Goal: Task Accomplishment & Management: Manage account settings

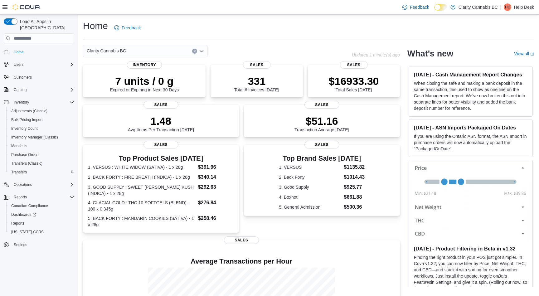
click at [22, 170] on span "Transfers" at bounding box center [19, 172] width 16 height 5
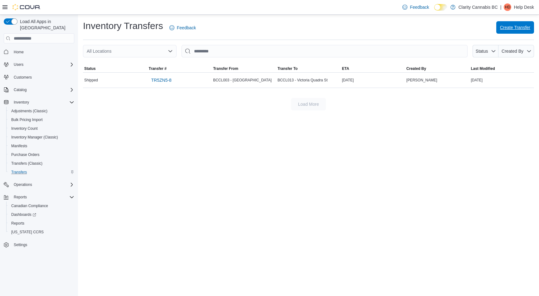
click at [521, 28] on span "Create Transfer" at bounding box center [515, 27] width 30 height 6
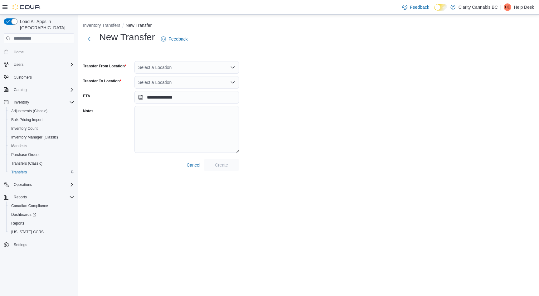
click at [200, 67] on div "Select a Location" at bounding box center [187, 67] width 105 height 12
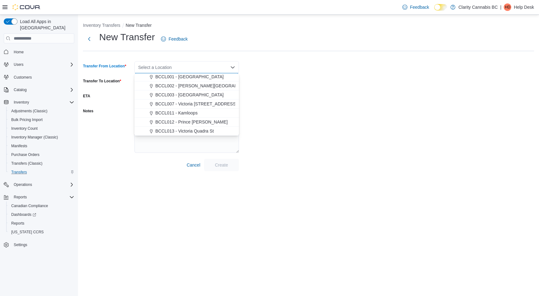
scroll to position [10, 0]
click at [201, 105] on span "BCCL007 - Victoria [STREET_ADDRESS]" at bounding box center [196, 104] width 82 height 6
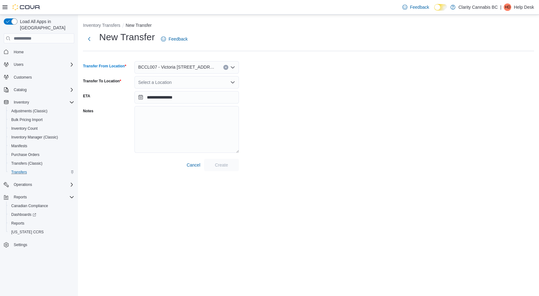
click at [207, 80] on div "Select a Location" at bounding box center [187, 82] width 105 height 12
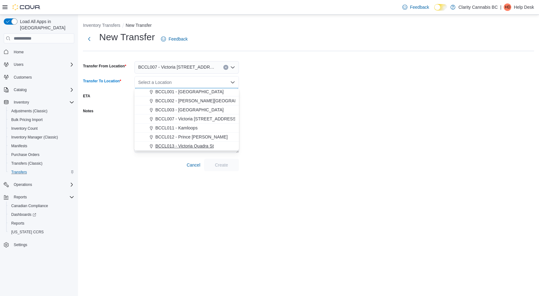
click at [187, 146] on span "BCCL013 - Victoria Quadra St" at bounding box center [184, 146] width 58 height 6
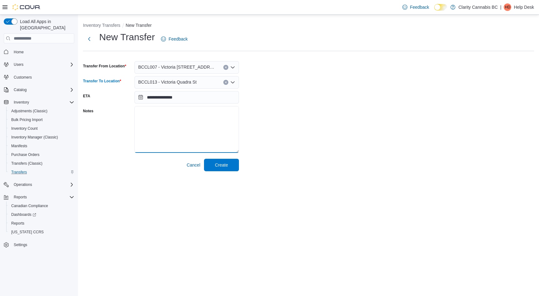
click at [193, 125] on textarea "Notes" at bounding box center [187, 129] width 105 height 47
type textarea "******"
click at [184, 98] on input "**********" at bounding box center [187, 97] width 105 height 12
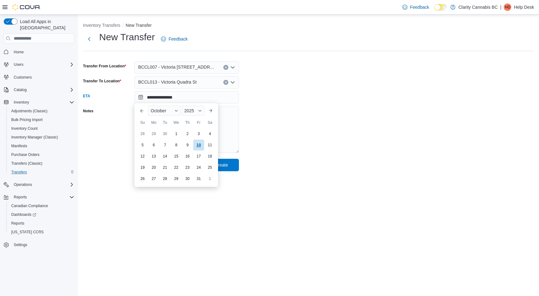
click at [198, 144] on div "10" at bounding box center [198, 145] width 11 height 11
type input "**********"
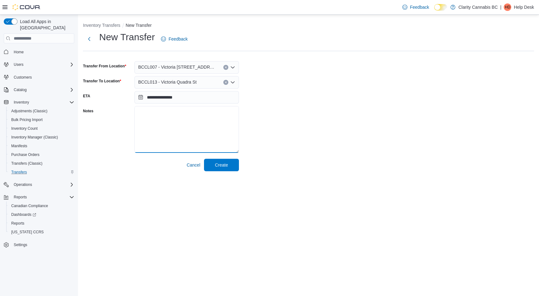
click at [196, 118] on textarea "Notes" at bounding box center [187, 129] width 105 height 47
click at [222, 165] on span "Create" at bounding box center [221, 165] width 13 height 6
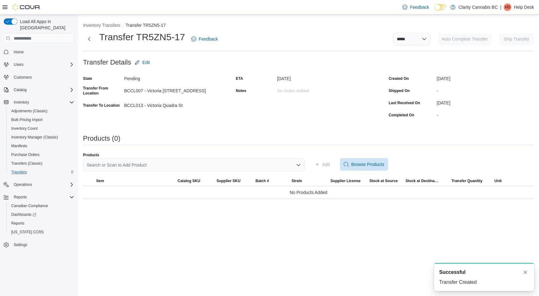
click at [161, 162] on div "Search or Scan to Add Product" at bounding box center [194, 165] width 222 height 12
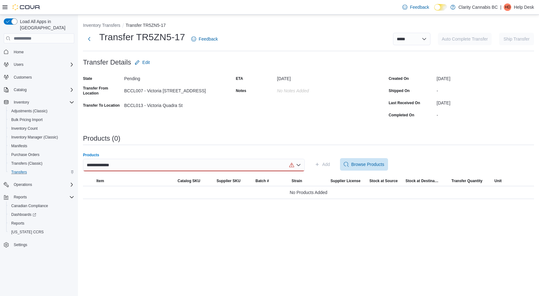
type input "**********"
click at [131, 166] on div "**********" at bounding box center [194, 165] width 222 height 12
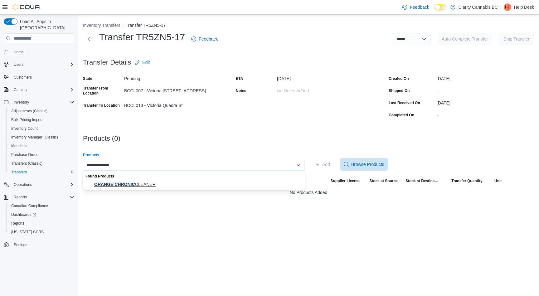
click at [120, 183] on span "ORANGE CHRONIC CLEANER" at bounding box center [197, 184] width 207 height 6
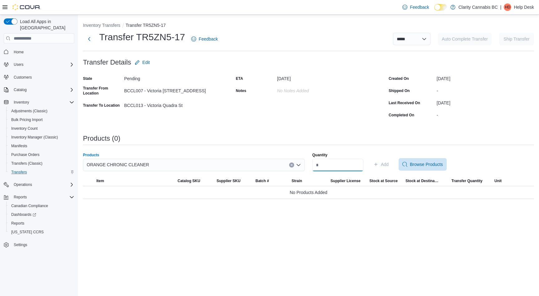
click at [330, 164] on input "Quantity" at bounding box center [337, 165] width 51 height 12
type input "*"
click at [389, 164] on span "Add" at bounding box center [385, 164] width 8 height 6
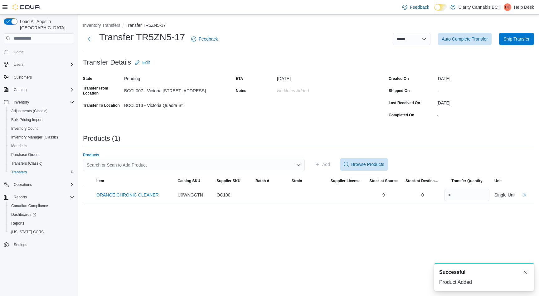
click at [157, 162] on div "Search or Scan to Add Product" at bounding box center [194, 165] width 222 height 12
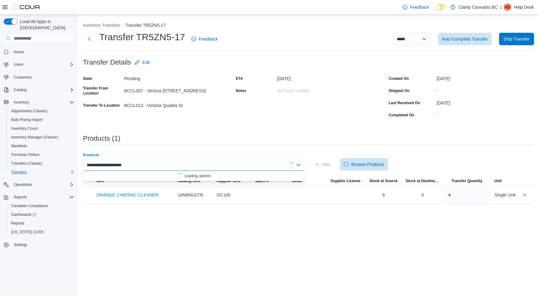
drag, startPoint x: 150, startPoint y: 164, endPoint x: 186, endPoint y: 166, distance: 35.9
click at [186, 166] on div "**********" at bounding box center [194, 165] width 222 height 12
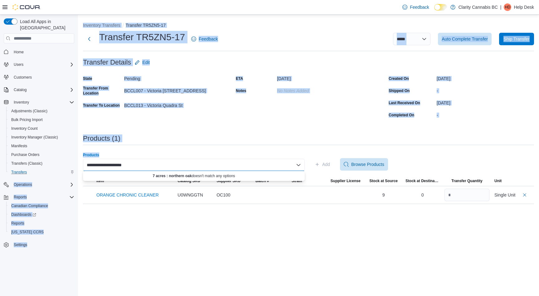
drag, startPoint x: 186, startPoint y: 166, endPoint x: 71, endPoint y: 164, distance: 114.9
click at [71, 164] on div "**********" at bounding box center [269, 156] width 539 height 282
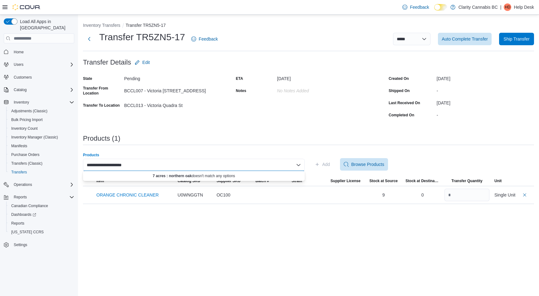
click at [135, 165] on div "**********" at bounding box center [194, 165] width 222 height 12
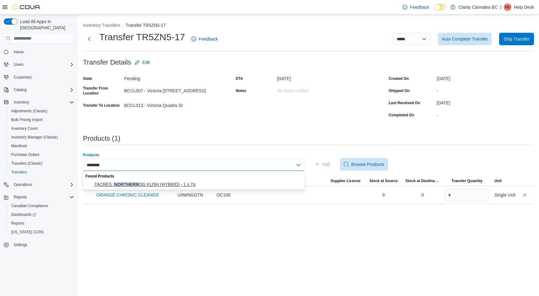
type input "********"
click at [140, 183] on span "7ACRES : NORTHERN OG KUSH (HYBRID) - 1 x 7g" at bounding box center [197, 184] width 207 height 6
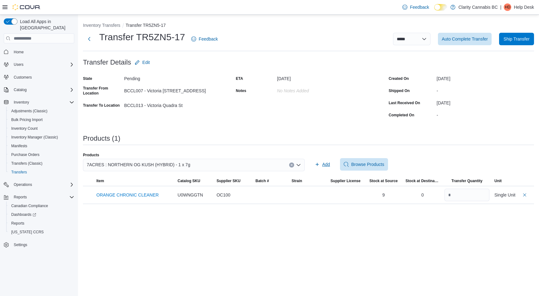
click at [327, 164] on span "Add" at bounding box center [326, 164] width 8 height 6
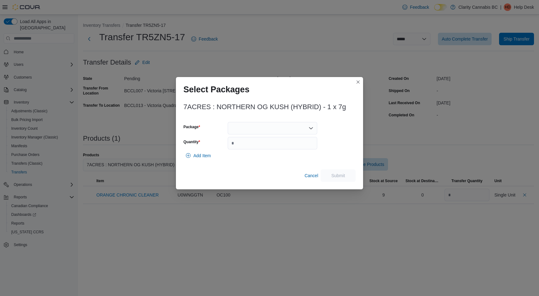
click at [294, 126] on div at bounding box center [273, 128] width 90 height 12
click at [262, 147] on span "2500003292" at bounding box center [276, 148] width 75 height 6
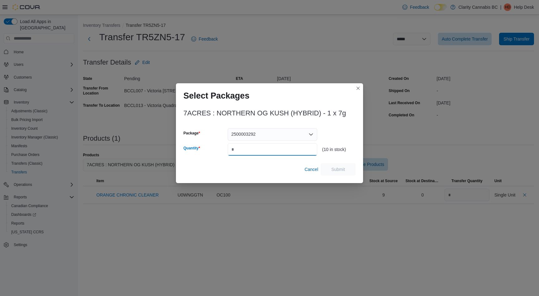
click at [263, 149] on input "Quantity" at bounding box center [273, 149] width 90 height 12
type input "*"
click at [336, 170] on span "Submit" at bounding box center [338, 169] width 14 height 6
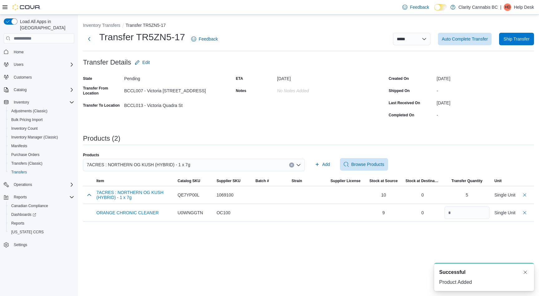
click at [290, 164] on button "Clear input" at bounding box center [291, 165] width 5 height 5
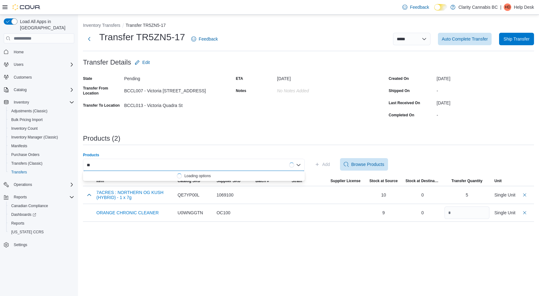
type input "*"
click at [139, 162] on div "***** Combo box. Selected. [GEOGRAPHIC_DATA]. Selected. Combo box input. Search…" at bounding box center [194, 165] width 222 height 12
type input "*"
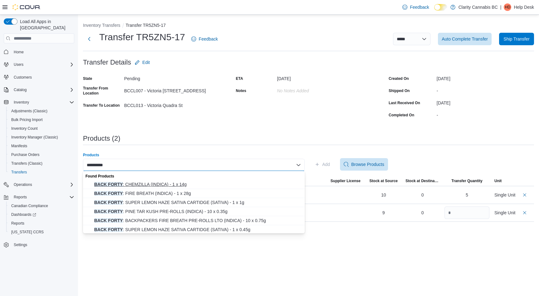
type input "**********"
click at [169, 186] on span "BACK FORTY : CHEMZILLA (INDICA) - 1 x 14g" at bounding box center [197, 184] width 207 height 6
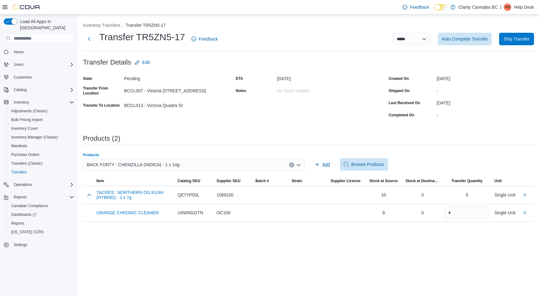
click at [326, 164] on span "Add" at bounding box center [326, 164] width 8 height 6
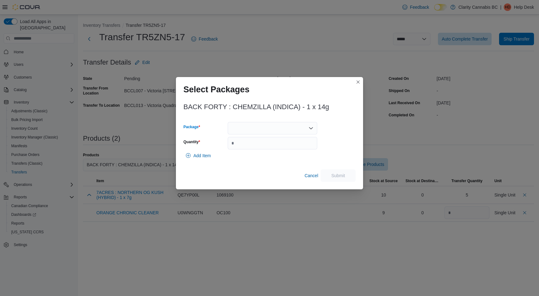
click at [284, 127] on div at bounding box center [273, 128] width 90 height 12
click at [265, 147] on span "10507480-01" at bounding box center [276, 148] width 75 height 6
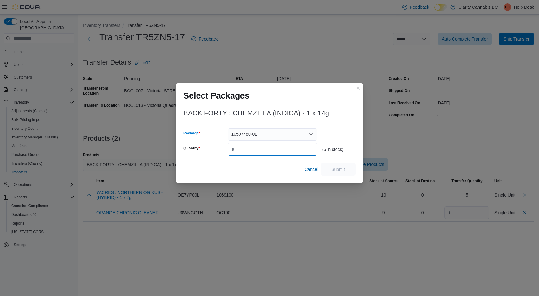
click at [245, 151] on input "Quantity" at bounding box center [273, 149] width 90 height 12
type input "*"
click at [342, 166] on span "Submit" at bounding box center [338, 169] width 27 height 12
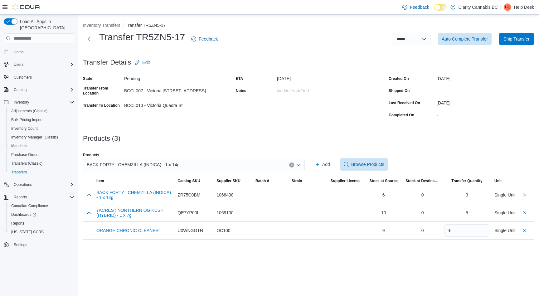
click at [292, 164] on icon "Clear input" at bounding box center [292, 165] width 2 height 2
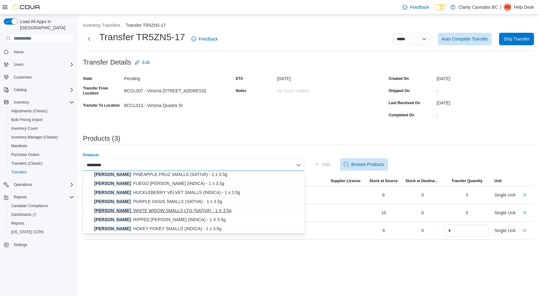
scroll to position [10, 0]
type input "*********"
click at [170, 211] on span "[PERSON_NAME] : WHITE WIDOW SMALLS LTO (SATIVA) - 1 X 3.5g" at bounding box center [197, 211] width 207 height 6
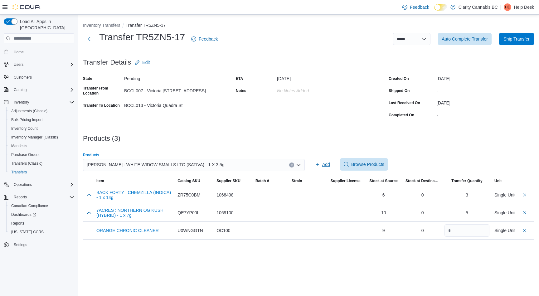
click at [328, 168] on span "Add" at bounding box center [322, 164] width 15 height 12
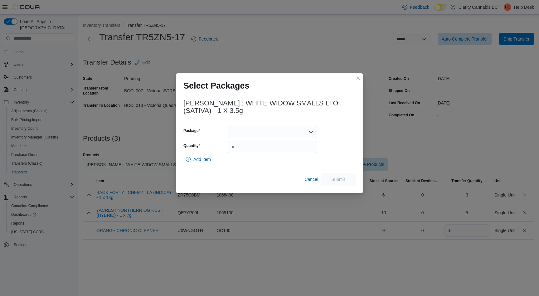
click at [310, 132] on icon "Open list of options" at bounding box center [311, 132] width 4 height 2
click at [275, 160] on span "CC[DATE].103" at bounding box center [276, 161] width 75 height 6
click at [274, 147] on input "Quantity" at bounding box center [273, 147] width 90 height 12
type input "**"
click at [340, 180] on span "Submit" at bounding box center [338, 179] width 14 height 6
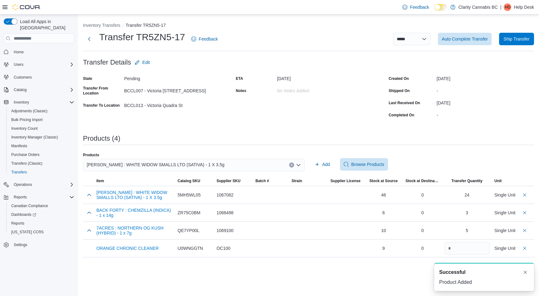
scroll to position [0, 0]
click at [292, 165] on icon "Clear input" at bounding box center [292, 165] width 2 height 2
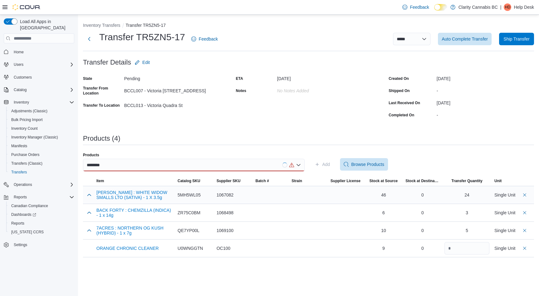
drag, startPoint x: 292, startPoint y: 164, endPoint x: 174, endPoint y: 193, distance: 121.9
click at [174, 193] on div "[PERSON_NAME] : WHITE WIDOW SMALLS LTO (SATIVA) - 1 X 3.5g" at bounding box center [134, 194] width 81 height 17
click at [152, 163] on div "********" at bounding box center [194, 165] width 222 height 12
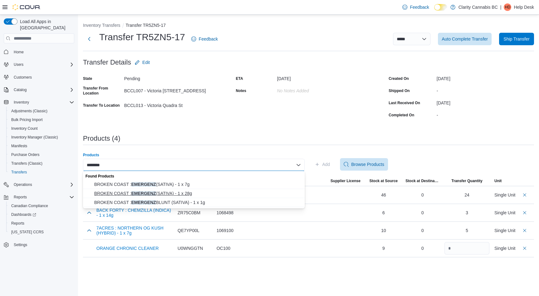
type input "********"
click at [158, 192] on span "BROKEN COAST : EMERGENZ (SATIVA) - 1 x 28g" at bounding box center [197, 193] width 207 height 6
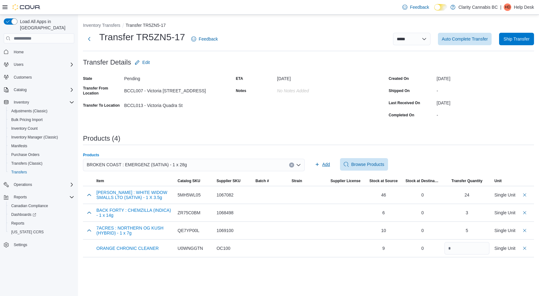
click at [327, 165] on span "Add" at bounding box center [326, 164] width 8 height 6
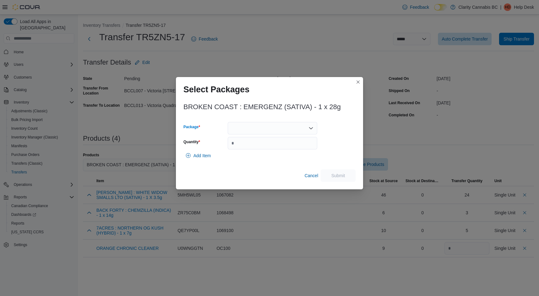
click at [306, 125] on div at bounding box center [273, 128] width 90 height 12
click at [264, 147] on span "3101737748" at bounding box center [276, 148] width 75 height 6
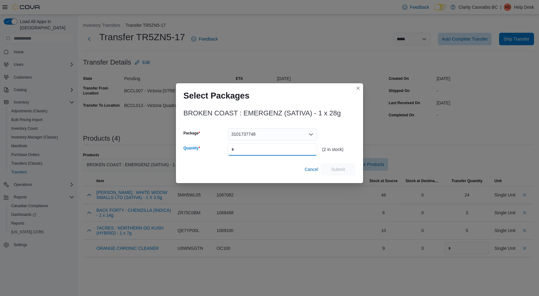
click at [258, 146] on input "Quantity" at bounding box center [273, 149] width 90 height 12
type input "*"
click at [337, 165] on span "Submit" at bounding box center [338, 169] width 27 height 12
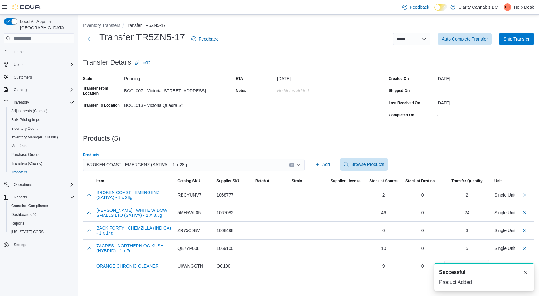
click at [198, 164] on div "BROKEN COAST : EMERGENZ (SATIVA) - 1 x 28g" at bounding box center [194, 165] width 222 height 12
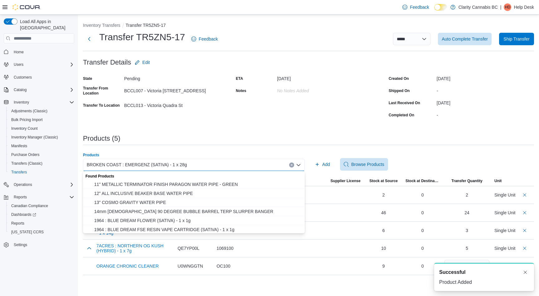
click at [293, 164] on icon "Clear input" at bounding box center [292, 165] width 2 height 2
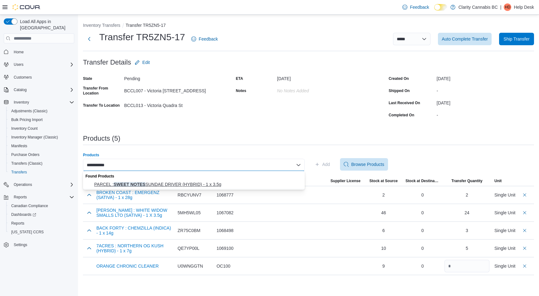
type input "**********"
click at [198, 183] on span "PARCEL : SWEET NOTES SUNDAE DRIVER (HYBRID) - 1 x 3.5g" at bounding box center [197, 184] width 207 height 6
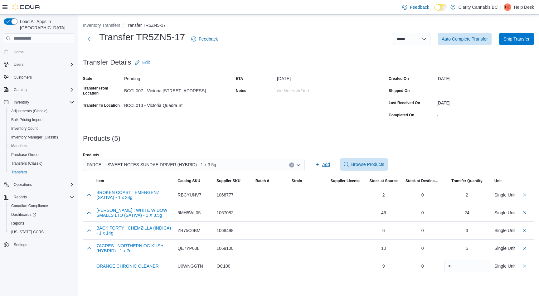
click at [328, 164] on span "Add" at bounding box center [326, 164] width 8 height 6
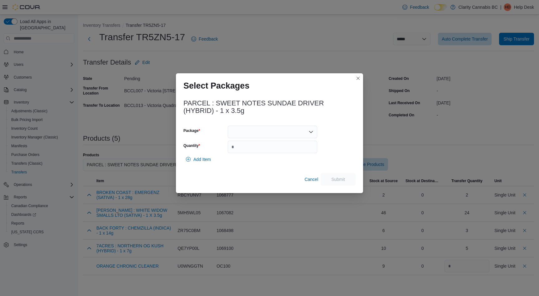
click at [307, 131] on div at bounding box center [273, 132] width 90 height 12
click at [274, 149] on span "10506730-03" at bounding box center [276, 152] width 75 height 6
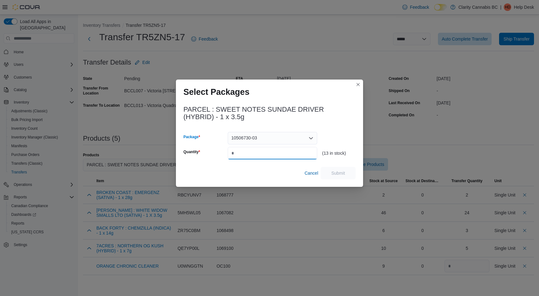
click at [250, 153] on input "Quantity" at bounding box center [273, 153] width 90 height 12
type input "**"
click at [341, 173] on span "Submit" at bounding box center [338, 173] width 14 height 6
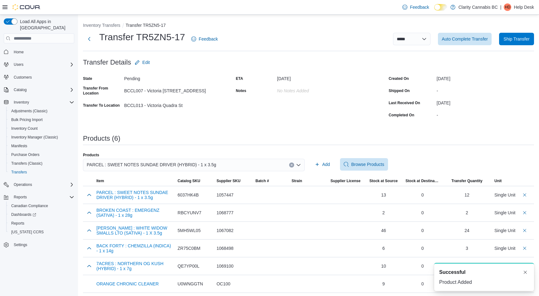
click at [292, 166] on icon "Clear input" at bounding box center [292, 165] width 2 height 2
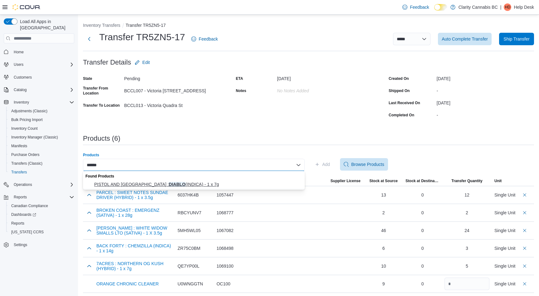
type input "******"
click at [108, 182] on span "PISTOL AND [GEOGRAPHIC_DATA] : DIABLO (INDICA) - 1 x 7g" at bounding box center [197, 184] width 207 height 6
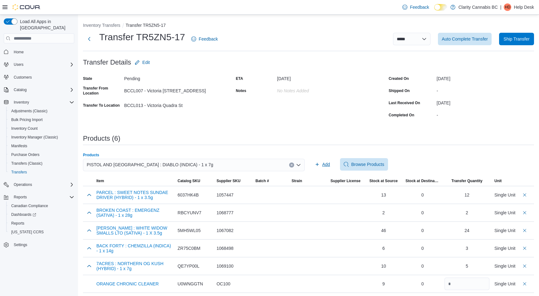
click at [330, 165] on span "Add" at bounding box center [326, 164] width 8 height 6
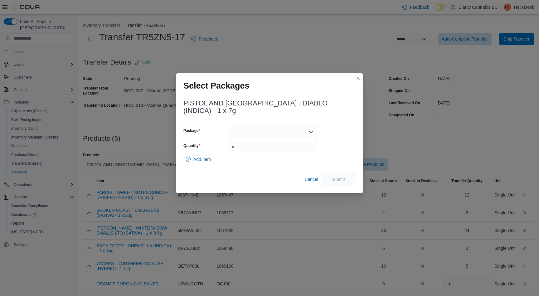
click at [312, 131] on icon "Open list of options" at bounding box center [311, 132] width 4 height 2
click at [274, 146] on span "DI0425006" at bounding box center [276, 148] width 75 height 6
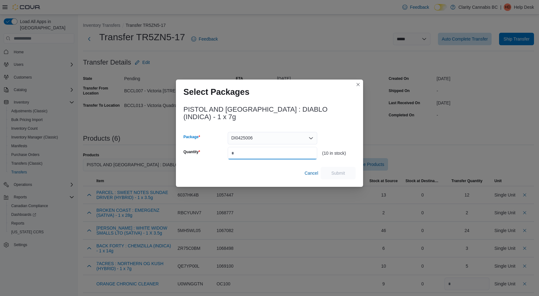
click at [252, 148] on input "Quantity" at bounding box center [273, 153] width 90 height 12
type input "*"
click at [335, 170] on span "Submit" at bounding box center [338, 173] width 14 height 6
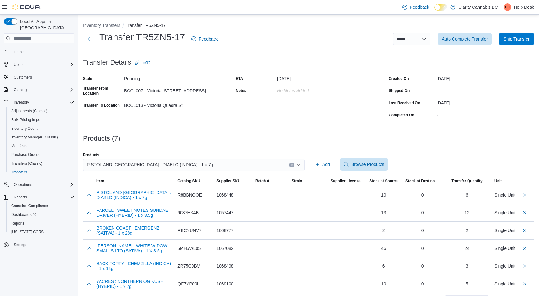
click at [291, 164] on icon "Clear input" at bounding box center [292, 165] width 2 height 2
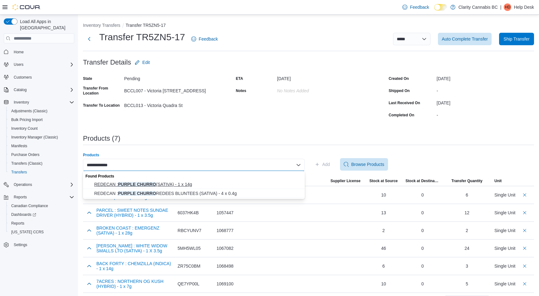
type input "**********"
click at [189, 183] on span "REDECAN : PURPLE CHURRO (SATIVA) - 1 x 14g" at bounding box center [197, 184] width 207 height 6
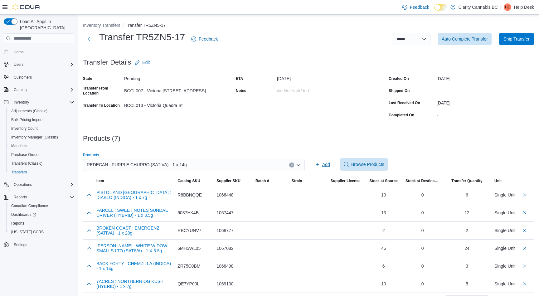
click at [327, 163] on span "Add" at bounding box center [326, 164] width 8 height 6
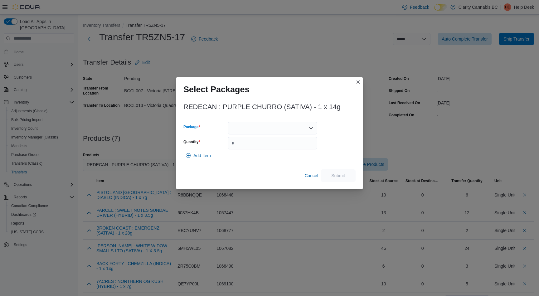
click at [314, 126] on div at bounding box center [273, 128] width 90 height 12
click at [273, 146] on span "3101737202" at bounding box center [276, 148] width 75 height 6
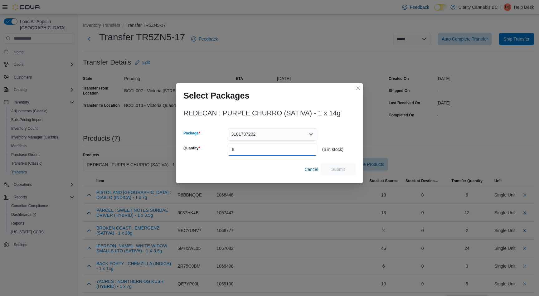
click at [257, 149] on input "Quantity" at bounding box center [273, 149] width 90 height 12
type input "*"
click at [341, 168] on span "Submit" at bounding box center [338, 169] width 14 height 6
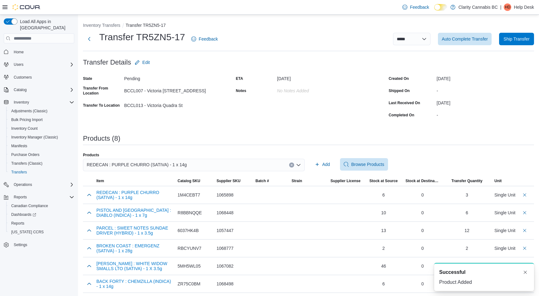
click at [292, 165] on icon "Clear input" at bounding box center [292, 165] width 2 height 2
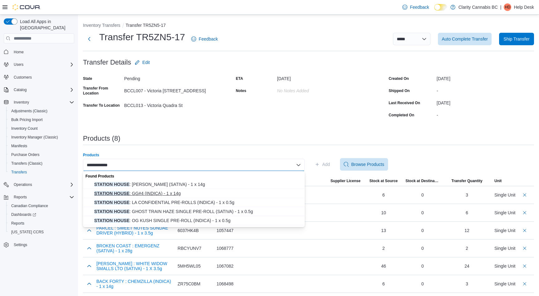
type input "**********"
click at [163, 193] on span "STATION HOUSE : GG#4 (INDICA) - 1 x 14g" at bounding box center [197, 193] width 207 height 6
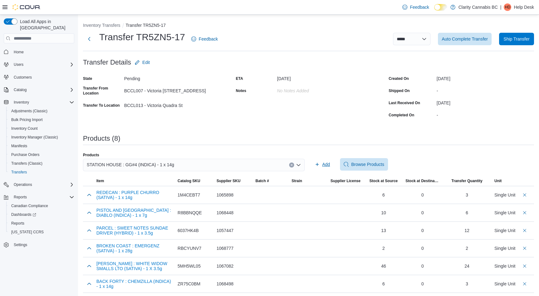
click at [328, 165] on span "Add" at bounding box center [326, 164] width 8 height 6
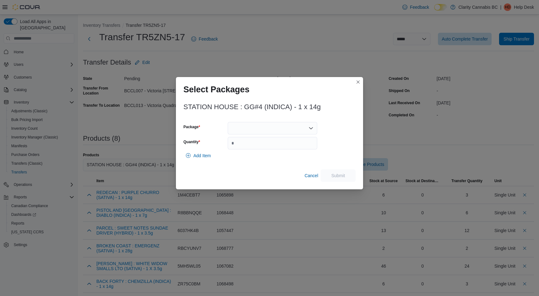
click at [312, 126] on icon "Open list of options" at bounding box center [311, 128] width 5 height 5
click at [270, 145] on span "GGF2625" at bounding box center [276, 148] width 75 height 6
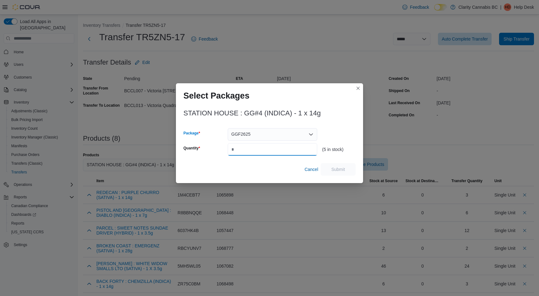
click at [257, 148] on input "Quantity" at bounding box center [273, 149] width 90 height 12
type input "*"
click at [346, 169] on span "Submit" at bounding box center [338, 169] width 27 height 12
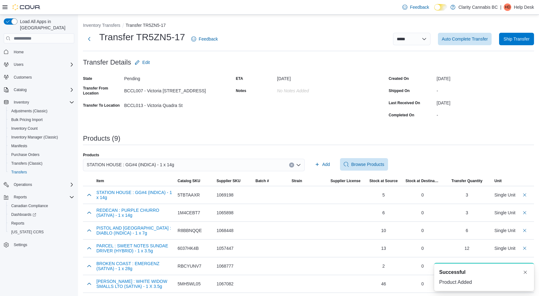
click at [292, 165] on icon "Clear input" at bounding box center [292, 165] width 2 height 2
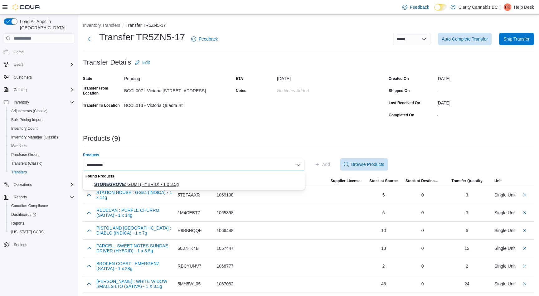
type input "**********"
click at [169, 184] on span "STONEGROVE : GUMI (HYBRID) - 1 x 3.5g" at bounding box center [197, 184] width 207 height 6
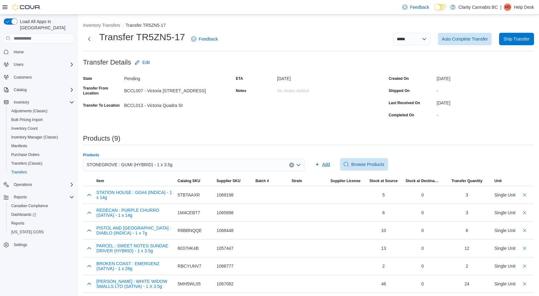
click at [326, 164] on span "Add" at bounding box center [326, 164] width 8 height 6
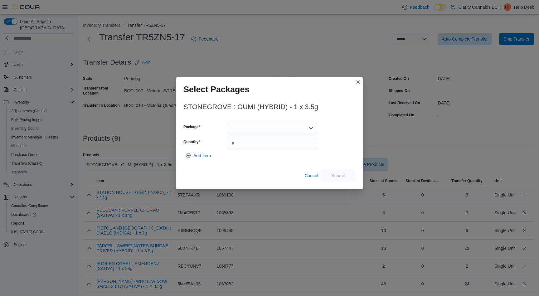
click at [312, 129] on icon "Open list of options" at bounding box center [311, 128] width 5 height 5
click at [264, 149] on span "[PHONE_NUMBER]" at bounding box center [276, 148] width 75 height 6
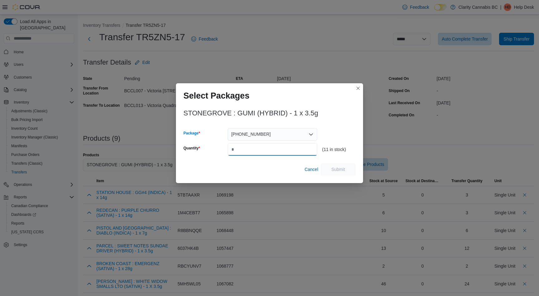
click at [252, 149] on input "Quantity" at bounding box center [273, 149] width 90 height 12
type input "*"
click at [338, 169] on span "Submit" at bounding box center [338, 169] width 14 height 6
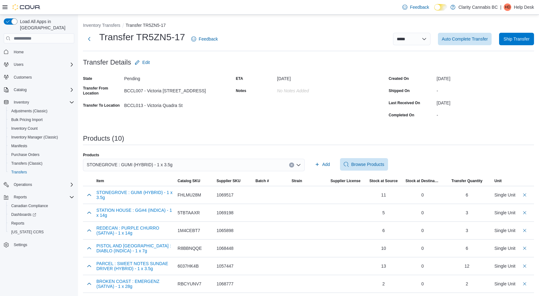
click at [291, 163] on button "Clear input" at bounding box center [291, 165] width 5 height 5
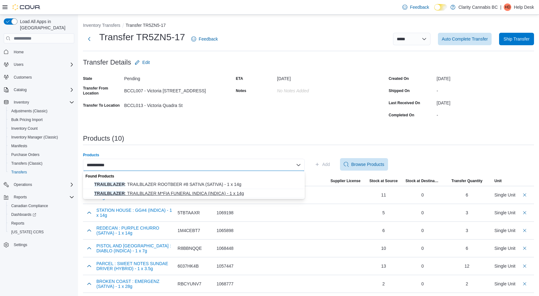
type input "**********"
click at [169, 193] on span "TRAILBLAZER : TRAILBLAZER M*FIA FUNERAL INDICA (INDICA) - 1 x 14g" at bounding box center [197, 193] width 207 height 6
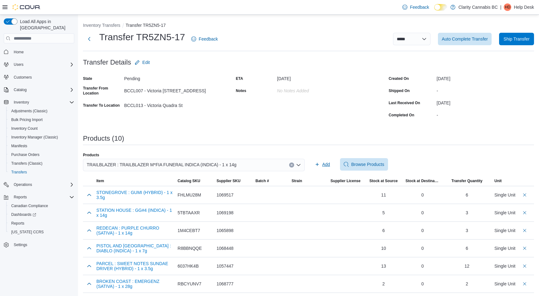
click at [324, 164] on span "Add" at bounding box center [326, 164] width 8 height 6
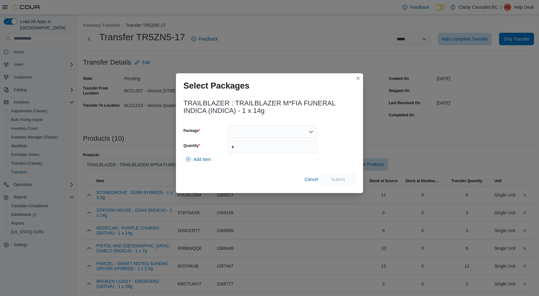
click at [262, 131] on div at bounding box center [273, 132] width 90 height 12
click at [254, 151] on span "13404250715" at bounding box center [276, 152] width 75 height 6
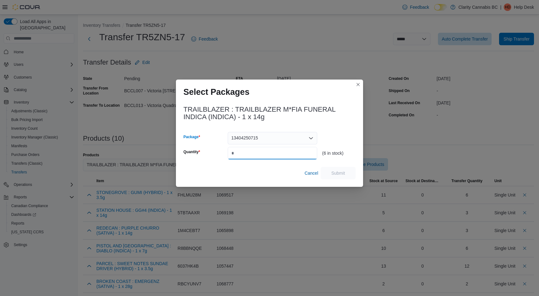
click at [250, 152] on input "Quantity" at bounding box center [273, 153] width 90 height 12
type input "*"
click at [342, 172] on span "Submit" at bounding box center [338, 173] width 14 height 6
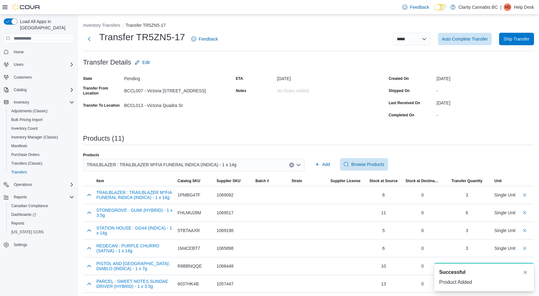
click at [290, 165] on button "Clear input" at bounding box center [291, 165] width 5 height 5
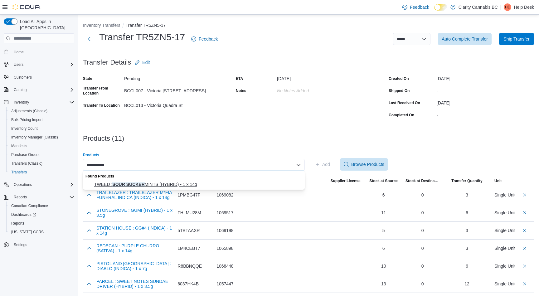
type input "**********"
click at [179, 182] on span "TWEED : SOUR SUCKER MINTS (HYBRID) - 1 x 14g" at bounding box center [197, 184] width 207 height 6
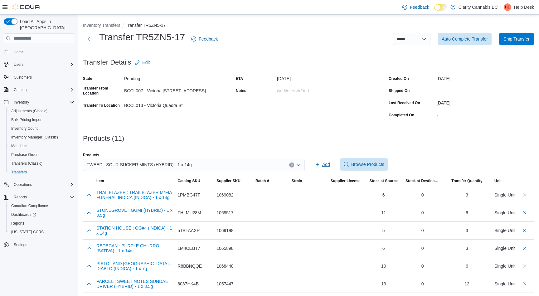
click at [326, 164] on span "Add" at bounding box center [326, 164] width 8 height 6
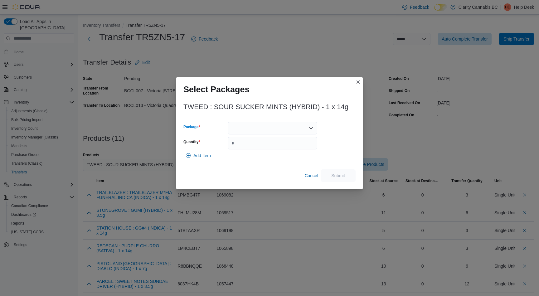
click at [296, 129] on div at bounding box center [273, 128] width 90 height 12
click at [280, 146] on span "2500003776" at bounding box center [276, 148] width 75 height 6
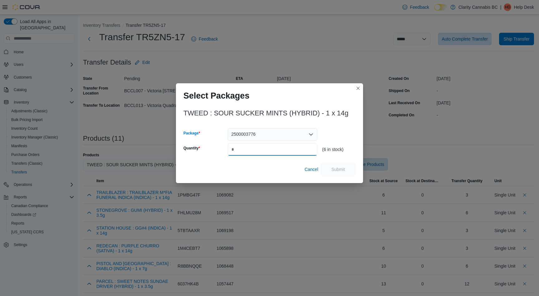
click at [263, 148] on input "Quantity" at bounding box center [273, 149] width 90 height 12
type input "*"
click at [335, 166] on span "Submit" at bounding box center [338, 169] width 27 height 12
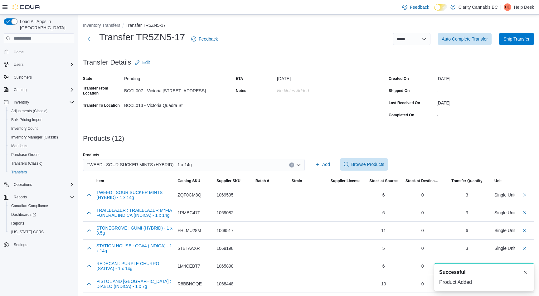
click at [290, 165] on button "Clear input" at bounding box center [291, 165] width 5 height 5
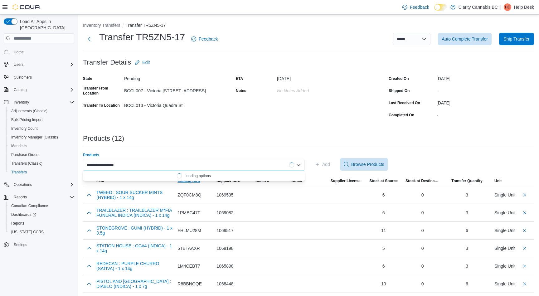
drag, startPoint x: 194, startPoint y: 162, endPoint x: 198, endPoint y: 184, distance: 21.8
click at [198, 184] on span "Catalog SKU" at bounding box center [194, 181] width 39 height 10
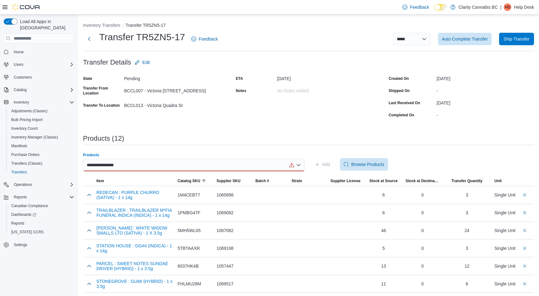
click at [130, 164] on div "**********" at bounding box center [194, 165] width 222 height 12
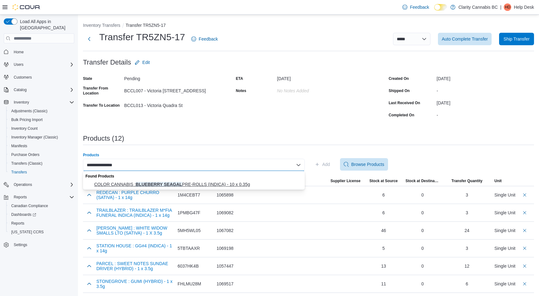
type input "**********"
click at [140, 184] on span "COLOR CANNABIS : BLUEBERRY SEAGAL PRE-ROLLS (INDICA) - 10 x 0.35g" at bounding box center [197, 184] width 207 height 6
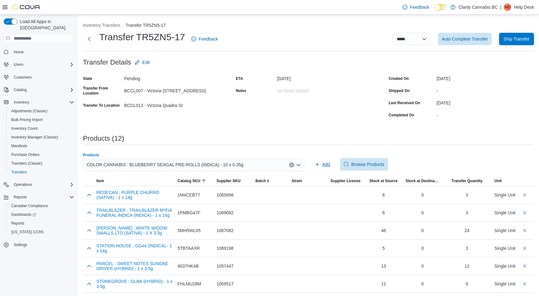
click at [329, 165] on span "Add" at bounding box center [326, 164] width 8 height 6
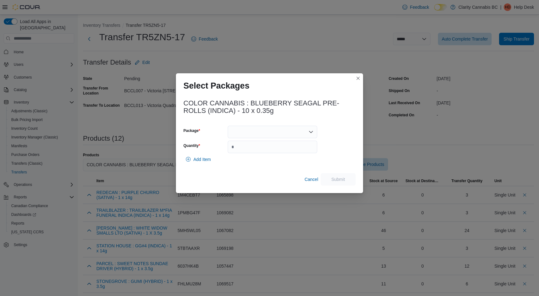
click at [307, 131] on div at bounding box center [273, 132] width 90 height 12
click at [287, 147] on button "L250800055" at bounding box center [273, 151] width 90 height 9
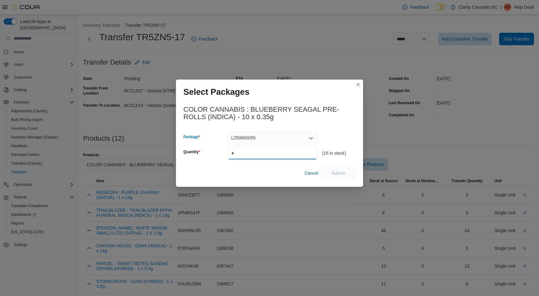
click at [262, 155] on input "Quantity" at bounding box center [273, 153] width 90 height 12
type input "*"
click at [343, 170] on span "Submit" at bounding box center [338, 173] width 14 height 6
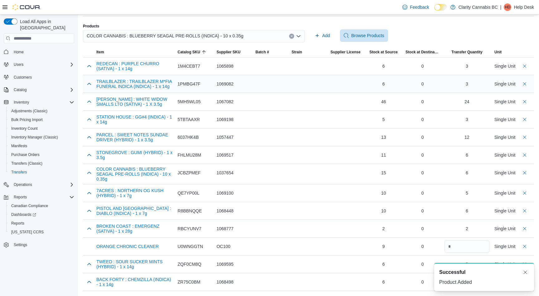
scroll to position [129, 0]
click at [527, 270] on button "Dismiss toast" at bounding box center [525, 271] width 7 height 7
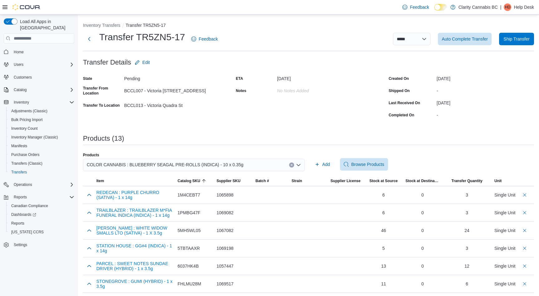
scroll to position [0, 0]
click at [291, 166] on icon "Clear input" at bounding box center [292, 165] width 2 height 2
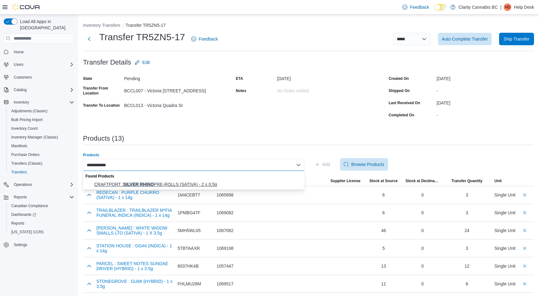
type input "**********"
click at [200, 184] on span "CRAFTPORT : SILVER RHINO PRE-ROLLS (SATIVA) - 2 x 0.5g" at bounding box center [197, 184] width 207 height 6
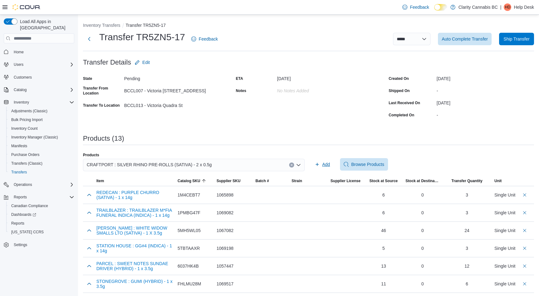
click at [327, 164] on span "Add" at bounding box center [326, 164] width 8 height 6
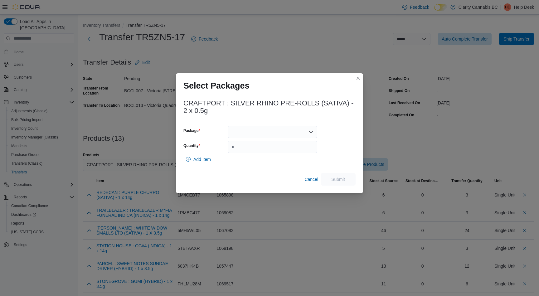
click at [314, 131] on div at bounding box center [273, 132] width 90 height 12
click at [280, 148] on button "FSRH128" at bounding box center [273, 151] width 90 height 9
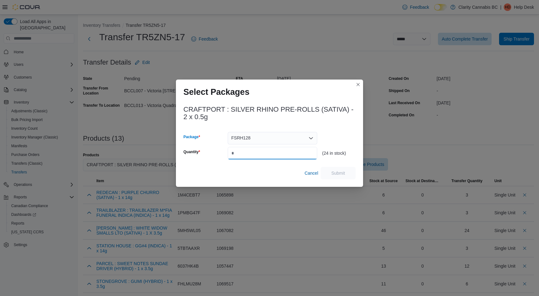
click at [260, 152] on input "Quantity" at bounding box center [273, 153] width 90 height 12
type input "**"
click at [345, 172] on span "Submit" at bounding box center [338, 173] width 27 height 12
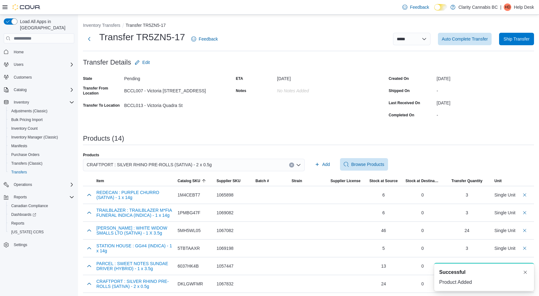
click at [292, 164] on icon "Clear input" at bounding box center [292, 165] width 2 height 2
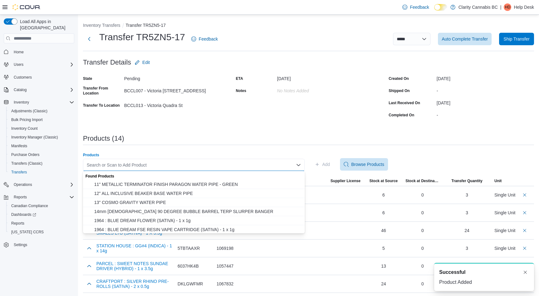
click at [247, 165] on div "Search or Scan to Add Product Combo box. Selected. Combo box input. Search or S…" at bounding box center [194, 165] width 222 height 12
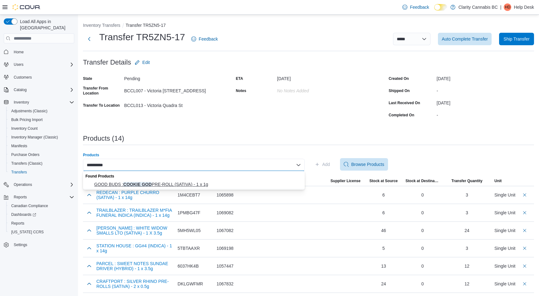
type input "**********"
click at [201, 186] on span "GOOD BUDS : COOKIE GOD PRE-ROLL (SATIVA) - 1 x 1g" at bounding box center [197, 184] width 207 height 6
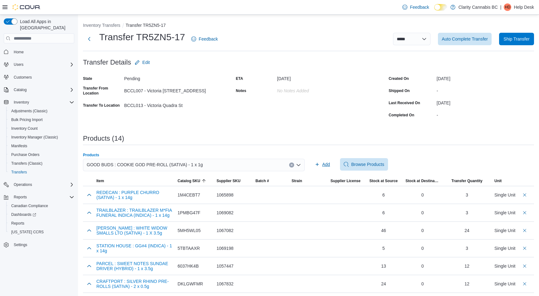
click at [327, 165] on span "Add" at bounding box center [326, 164] width 8 height 6
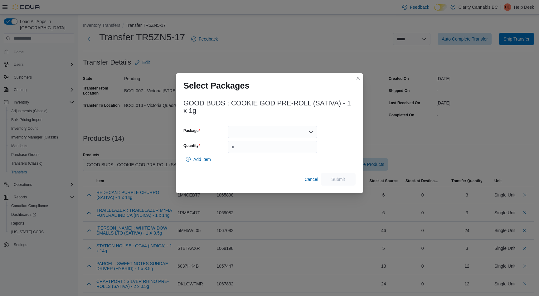
click at [286, 131] on div at bounding box center [273, 132] width 90 height 12
click at [271, 148] on button "OGOCG001" at bounding box center [273, 151] width 90 height 9
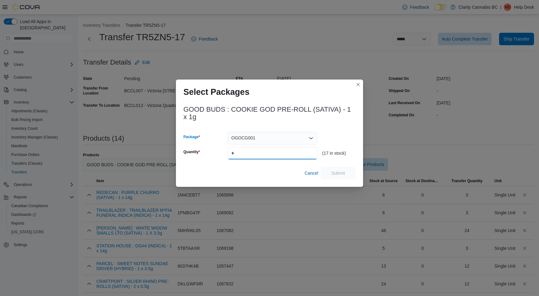
click at [252, 152] on input "Quantity" at bounding box center [273, 153] width 90 height 12
type input "**"
click at [348, 174] on span "Submit" at bounding box center [338, 173] width 27 height 12
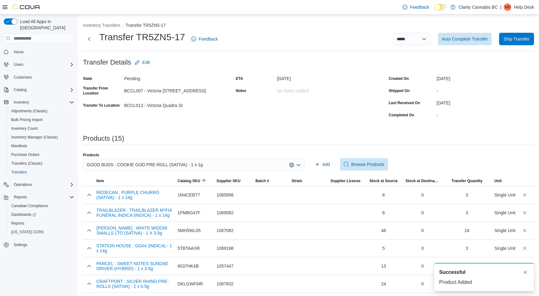
click at [291, 164] on icon "Clear input" at bounding box center [292, 165] width 2 height 2
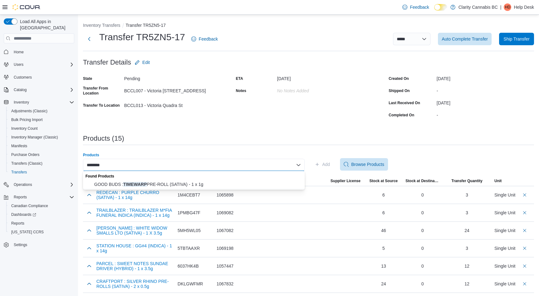
drag, startPoint x: 259, startPoint y: 165, endPoint x: 198, endPoint y: 185, distance: 63.9
click at [198, 185] on span "Catalog SKU" at bounding box center [194, 181] width 39 height 10
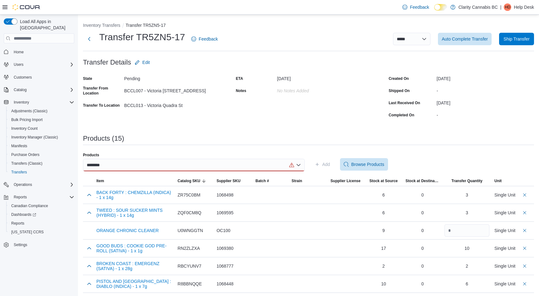
click at [242, 167] on div "********" at bounding box center [194, 165] width 222 height 12
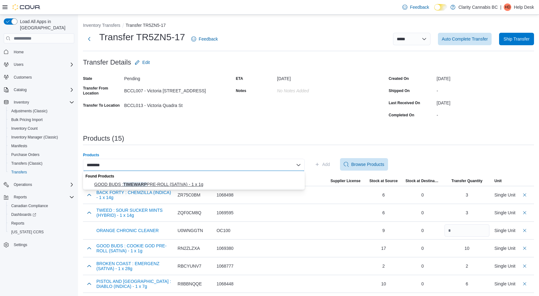
type input "********"
click at [198, 182] on span "GOOD BUDS : TIMEWARP PRE-ROLL (SATIVA) - 1 x 1g" at bounding box center [197, 184] width 207 height 6
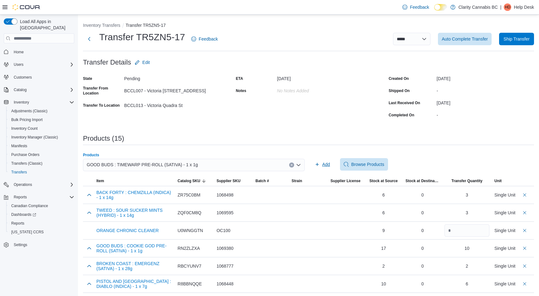
click at [328, 166] on span "Add" at bounding box center [326, 164] width 8 height 6
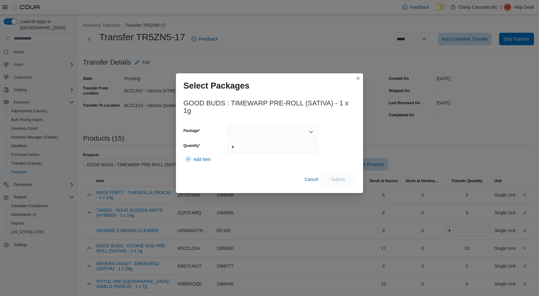
click at [310, 131] on icon "Open list of options" at bounding box center [311, 132] width 4 height 2
click at [289, 146] on div "Packages In Stock" at bounding box center [273, 142] width 90 height 9
click at [262, 151] on span "OGTWP002" at bounding box center [276, 152] width 75 height 6
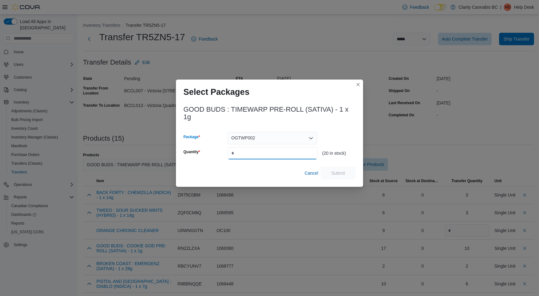
click at [254, 153] on input "Quantity" at bounding box center [273, 153] width 90 height 12
type input "**"
click at [337, 172] on span "Submit" at bounding box center [338, 173] width 14 height 6
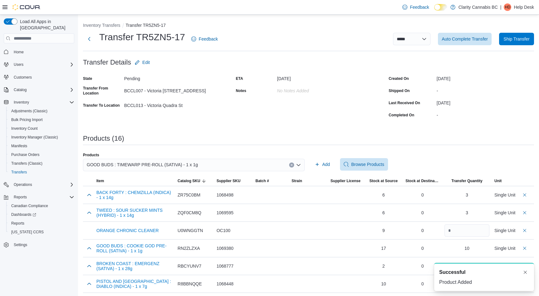
click at [293, 165] on icon "Clear input" at bounding box center [292, 165] width 2 height 2
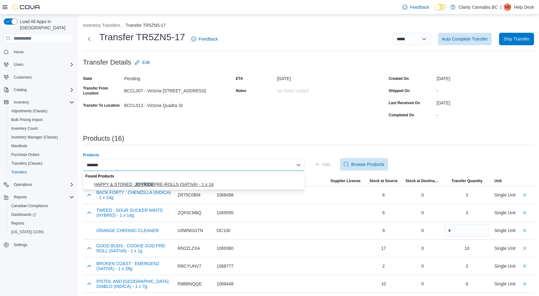
type input "*******"
click at [173, 183] on span "HAPPY & STONED : JOYRIDE PRE-ROLLS (SATIVA) - 1 x 1g" at bounding box center [197, 184] width 207 height 6
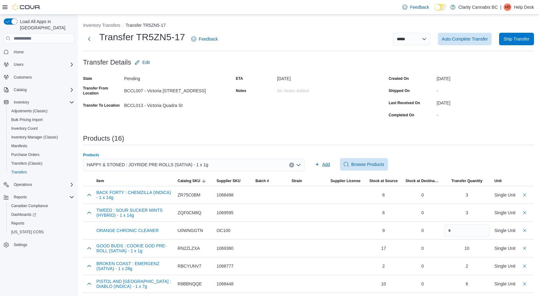
click at [322, 165] on span "Add" at bounding box center [326, 164] width 8 height 6
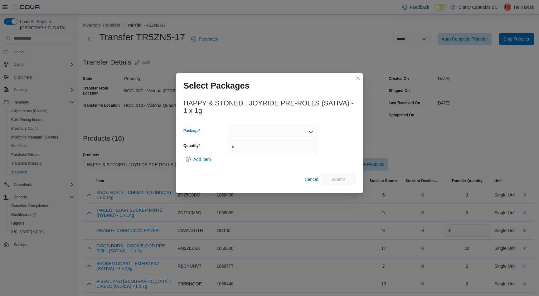
click at [272, 130] on div at bounding box center [273, 132] width 90 height 12
click at [260, 148] on button "PR250807B" at bounding box center [273, 151] width 90 height 9
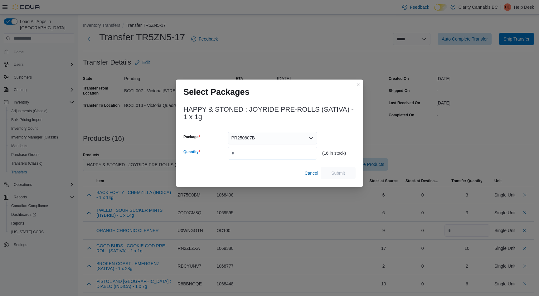
click at [255, 151] on input "Quantity" at bounding box center [273, 153] width 90 height 12
type input "**"
click at [339, 171] on span "Submit" at bounding box center [338, 173] width 14 height 6
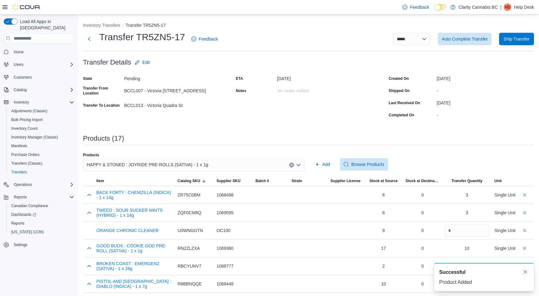
click at [527, 272] on button "Dismiss toast" at bounding box center [525, 271] width 7 height 7
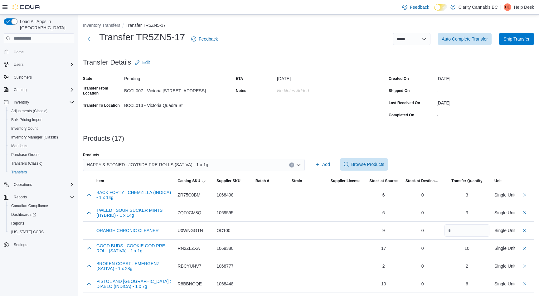
click at [291, 165] on icon "Clear input" at bounding box center [292, 165] width 2 height 2
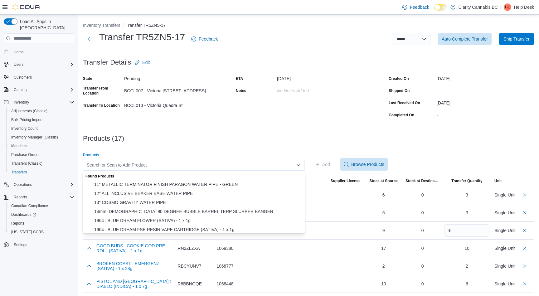
click at [172, 164] on div "Search or Scan to Add Product Combo box. Selected. Combo box input. Search or S…" at bounding box center [194, 165] width 222 height 12
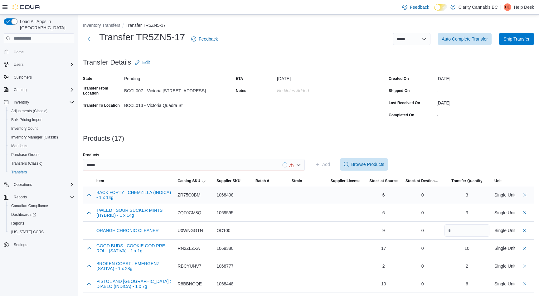
drag, startPoint x: 172, startPoint y: 164, endPoint x: 208, endPoint y: 194, distance: 47.0
click at [208, 194] on div "ZR75C0BM" at bounding box center [195, 195] width 34 height 6
click at [201, 165] on div "*****" at bounding box center [194, 165] width 222 height 12
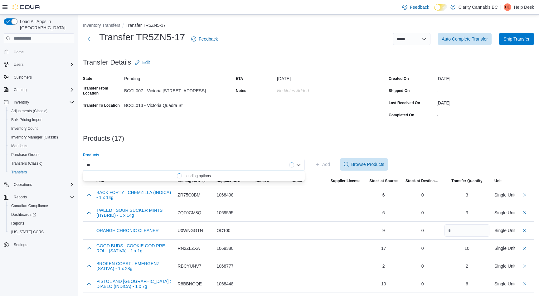
type input "*"
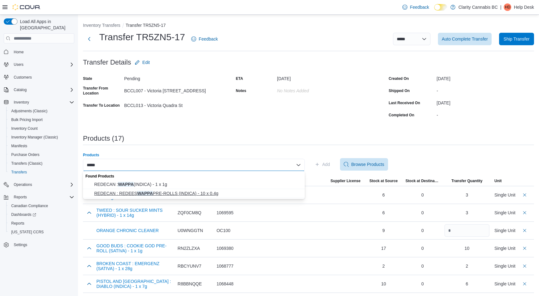
type input "*****"
click at [185, 193] on span "REDECAN : REDEES WAPPA PRE-ROLLS (INDICA) - 10 x 0.4g" at bounding box center [197, 193] width 207 height 6
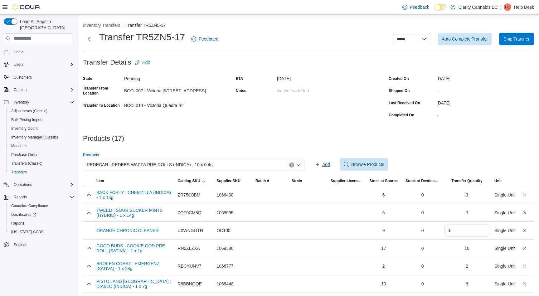
click at [326, 165] on span "Add" at bounding box center [326, 164] width 8 height 6
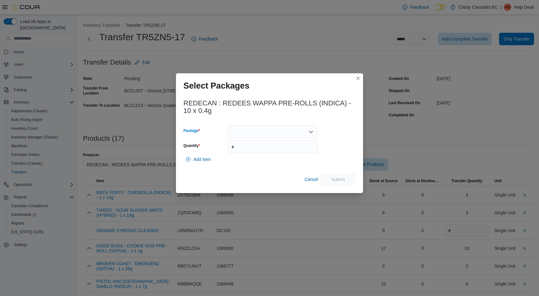
click at [298, 126] on div at bounding box center [273, 132] width 90 height 12
click at [269, 149] on span "0277250723" at bounding box center [276, 152] width 75 height 6
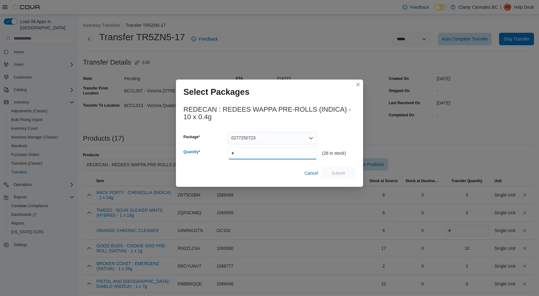
click at [260, 150] on input "Quantity" at bounding box center [273, 153] width 90 height 12
type input "**"
click at [341, 170] on span "Submit" at bounding box center [338, 173] width 14 height 6
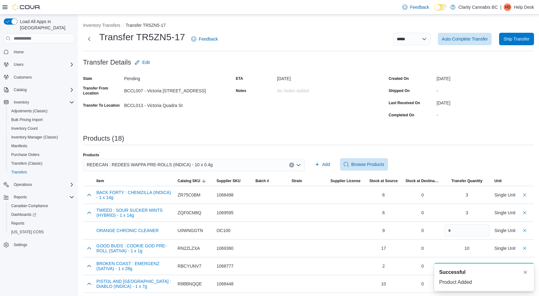
click at [291, 164] on icon "Clear input" at bounding box center [292, 165] width 2 height 2
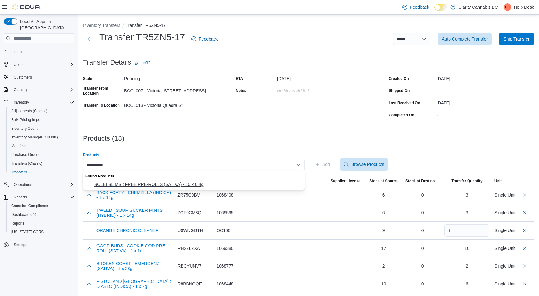
type input "**********"
click at [174, 184] on span "SOLEI SLIMS : FREE PRE-ROLLS (SATIVA) - 10 x 0.4g" at bounding box center [197, 184] width 207 height 6
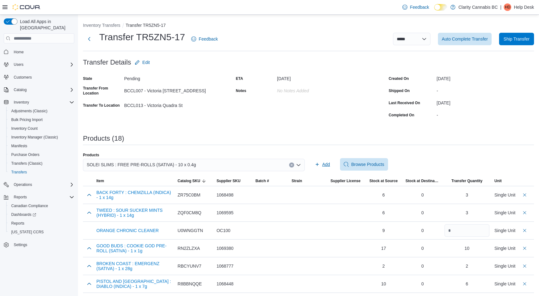
click at [327, 162] on span "Add" at bounding box center [326, 164] width 8 height 6
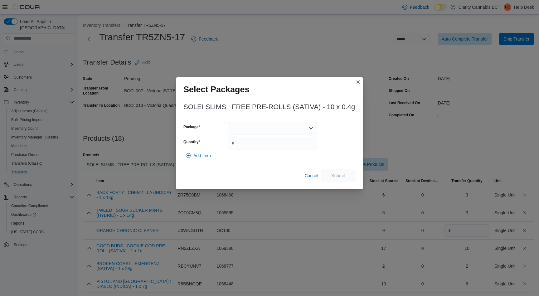
click at [269, 128] on div at bounding box center [273, 128] width 90 height 12
click at [256, 145] on span "4315250703" at bounding box center [276, 148] width 75 height 6
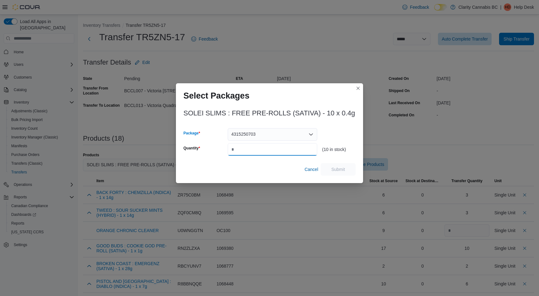
click at [244, 149] on input "Quantity" at bounding box center [273, 149] width 90 height 12
type input "*"
click at [335, 168] on span "Submit" at bounding box center [338, 169] width 14 height 6
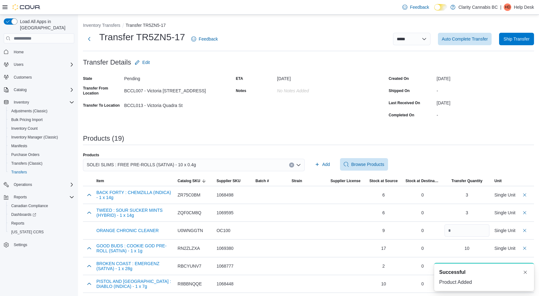
click at [292, 165] on icon "Clear input" at bounding box center [292, 165] width 2 height 2
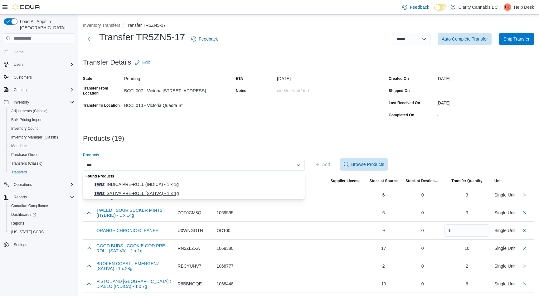
type input "***"
click at [141, 194] on span "TWD : SATIVA PRE-ROLL (SATIVA) - 1 x 1g" at bounding box center [197, 193] width 207 height 6
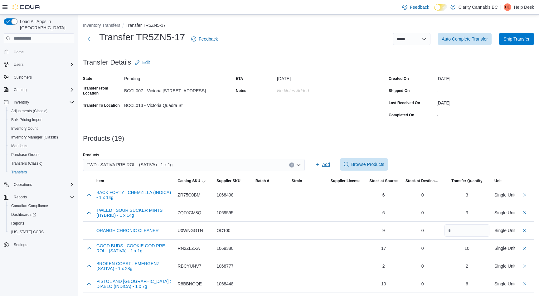
click at [326, 164] on span "Add" at bounding box center [326, 164] width 8 height 6
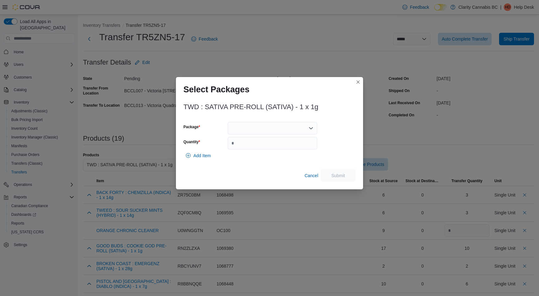
click at [313, 129] on icon "Open list of options" at bounding box center [311, 128] width 5 height 5
click at [282, 148] on span "2500001318" at bounding box center [276, 148] width 75 height 6
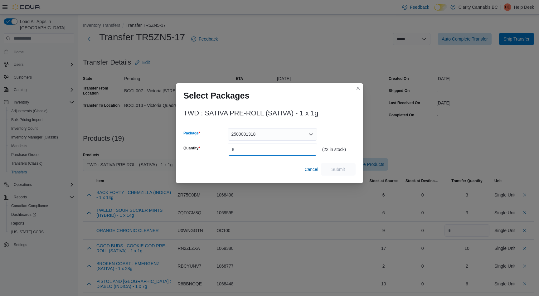
click at [259, 149] on input "Quantity" at bounding box center [273, 149] width 90 height 12
type input "**"
click at [337, 169] on span "Submit" at bounding box center [338, 169] width 14 height 6
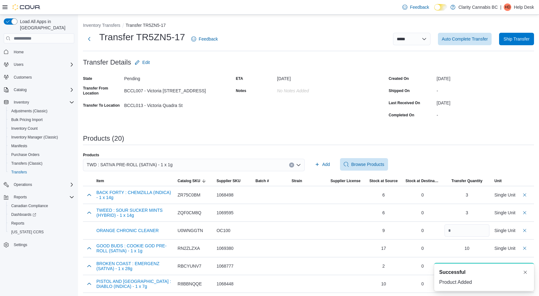
click at [293, 164] on button "Clear input" at bounding box center [291, 165] width 5 height 5
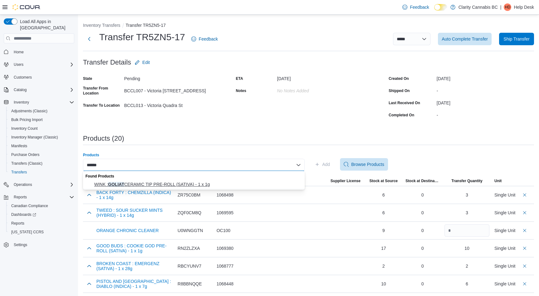
type input "******"
click at [190, 183] on span "WINK : GOLIAT CERAMIC TIP PRE-ROLL (SATIVA) - 1 x 1g" at bounding box center [197, 184] width 207 height 6
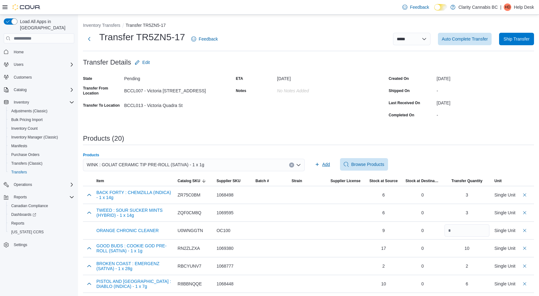
click at [328, 164] on span "Add" at bounding box center [326, 164] width 8 height 6
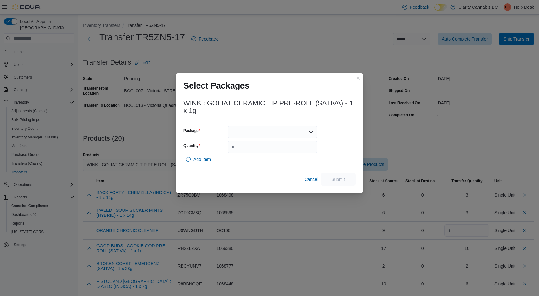
click at [258, 133] on div at bounding box center [273, 132] width 90 height 12
click at [253, 151] on span "H192GOL-CPR1" at bounding box center [276, 152] width 75 height 6
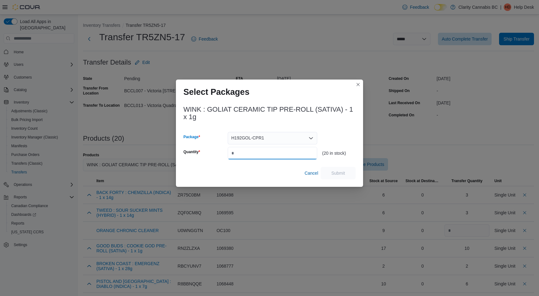
click at [247, 151] on input "Quantity" at bounding box center [273, 153] width 90 height 12
type input "**"
click at [335, 170] on span "Submit" at bounding box center [338, 173] width 14 height 6
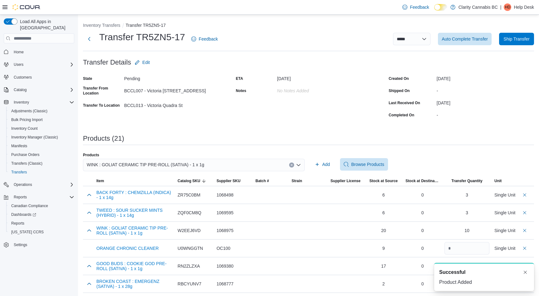
click at [292, 165] on icon "Clear input" at bounding box center [292, 165] width 2 height 2
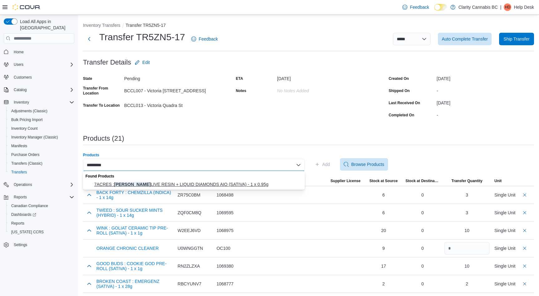
type input "*********"
click at [174, 185] on span "7ACRES : [PERSON_NAME] LIVE RESIN + LIQUID DIAMONDS AIO (SATIVA) - 1 x 0.95g" at bounding box center [197, 184] width 207 height 6
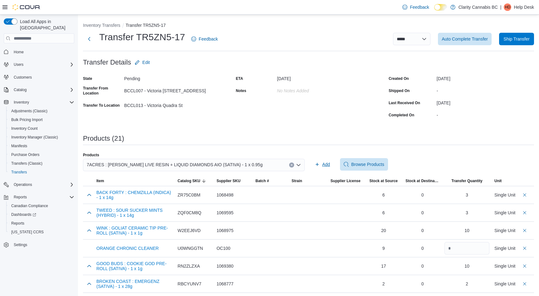
click at [327, 165] on span "Add" at bounding box center [326, 164] width 8 height 6
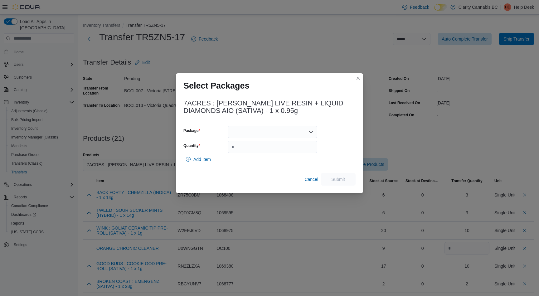
click at [311, 131] on icon "Open list of options" at bounding box center [311, 132] width 5 height 5
click at [288, 148] on button "2500003473" at bounding box center [273, 151] width 90 height 9
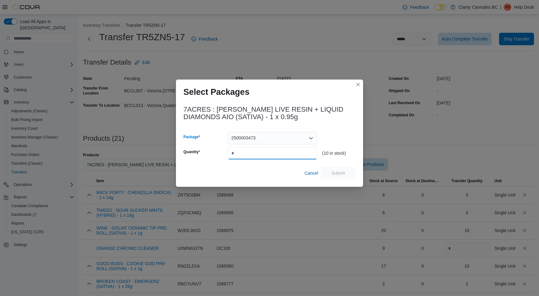
click at [270, 155] on input "Quantity" at bounding box center [273, 153] width 90 height 12
type input "*"
click at [328, 169] on span "Submit" at bounding box center [338, 173] width 27 height 12
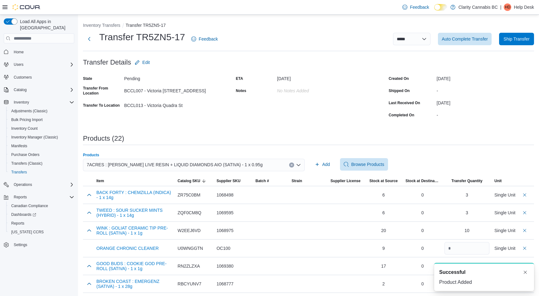
click at [289, 163] on div "7ACRES : [PERSON_NAME] LIVE RESIN + LIQUID DIAMONDS AIO (SATIVA) - 1 x 0.95g" at bounding box center [194, 165] width 222 height 12
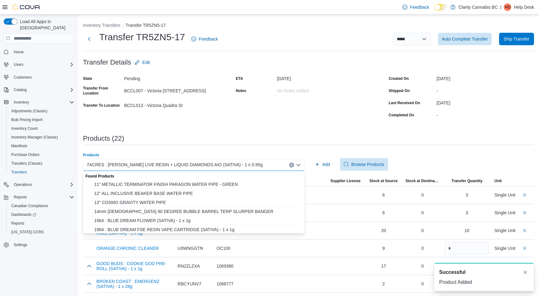
click at [291, 164] on button "Clear input" at bounding box center [291, 165] width 5 height 5
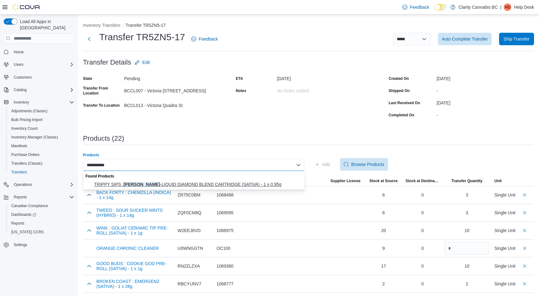
type input "**********"
click at [177, 184] on span "TRIPPY SIPS : KOOL CHERRY -LIQUID DIAMOND BLEND CARTRIDGE (SATIVA) - 1 x 0.95g" at bounding box center [197, 184] width 207 height 6
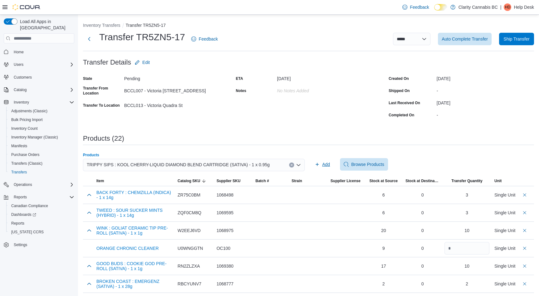
click at [330, 165] on button "Add" at bounding box center [322, 164] width 20 height 12
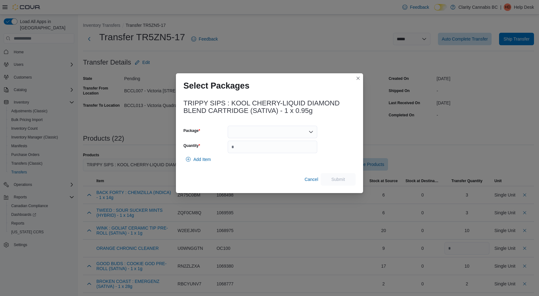
click at [310, 132] on icon "Open list of options" at bounding box center [311, 132] width 4 height 2
click at [270, 149] on span "ME250005255" at bounding box center [276, 152] width 75 height 6
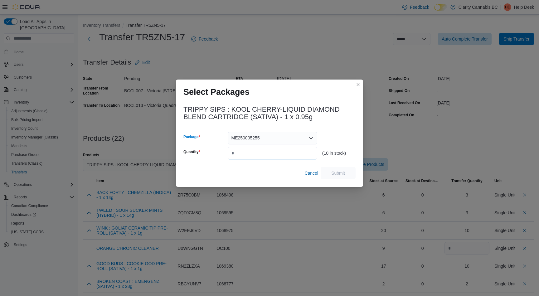
click at [254, 152] on input "Quantity" at bounding box center [273, 153] width 90 height 12
type input "*"
click at [334, 173] on span "Submit" at bounding box center [338, 173] width 14 height 6
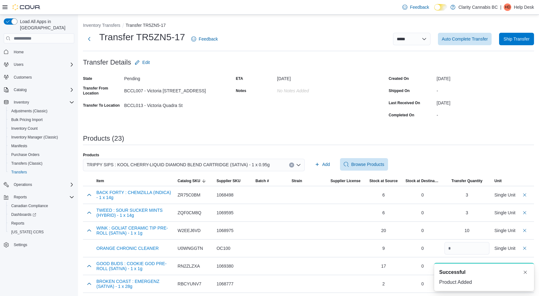
click at [291, 164] on icon "Clear input" at bounding box center [292, 165] width 2 height 2
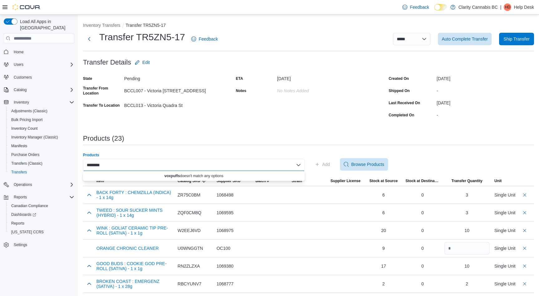
click at [94, 168] on input "********" at bounding box center [95, 164] width 17 height 7
click at [94, 167] on input "********" at bounding box center [95, 164] width 17 height 7
click at [110, 164] on div "*********" at bounding box center [194, 165] width 222 height 12
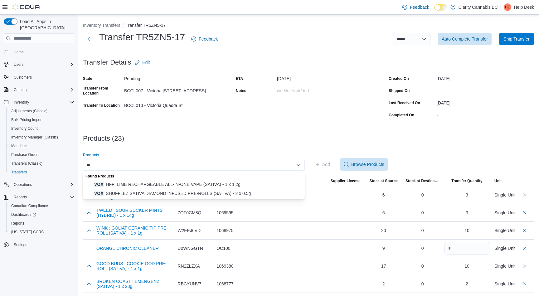
type input "*"
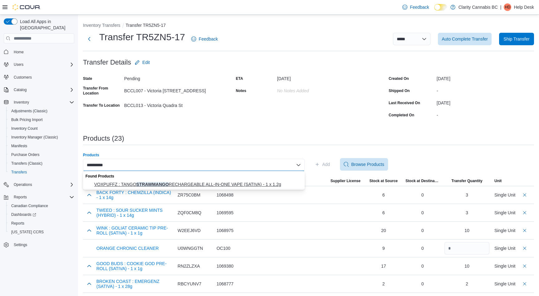
type input "**********"
click at [127, 183] on span "VOXPUFFZ : TANGO STRAWMANGO RECHARGEABLE ALL-IN-ONE VAPE (SATIVA) - 1 x 1.2g" at bounding box center [197, 184] width 207 height 6
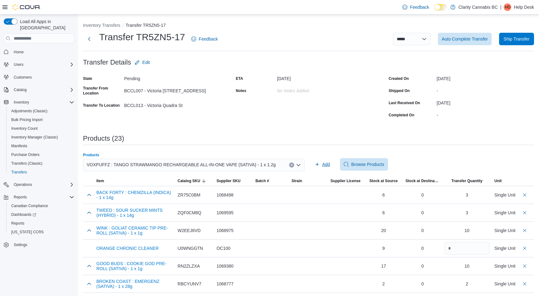
click at [328, 165] on span "Add" at bounding box center [326, 164] width 8 height 6
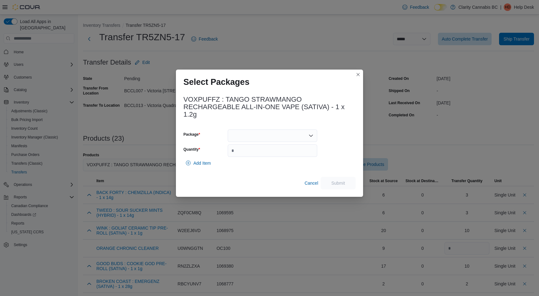
click at [311, 137] on icon "Open list of options" at bounding box center [311, 135] width 5 height 5
click at [276, 152] on button "25070000992" at bounding box center [273, 155] width 90 height 9
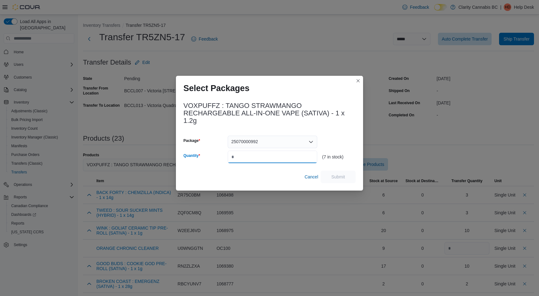
click at [259, 154] on input "Quantity" at bounding box center [273, 157] width 90 height 12
type input "*"
click at [337, 174] on span "Submit" at bounding box center [338, 177] width 14 height 6
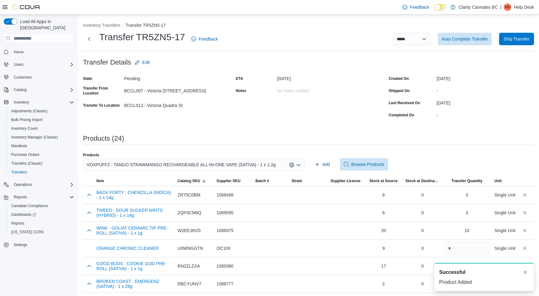
click at [291, 164] on icon "Clear input" at bounding box center [292, 165] width 2 height 2
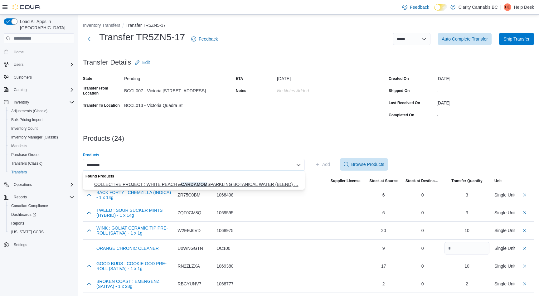
type input "********"
click at [219, 184] on span "COLLECTIVE PROJECT : WHITE PEACH & CARDAMOM SPARKLING BOTANICAL WATER (BLEND) ……" at bounding box center [197, 184] width 207 height 6
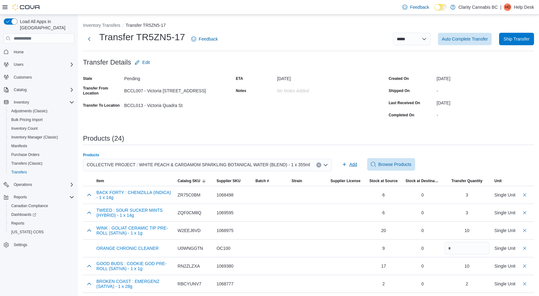
click at [350, 166] on span "Add" at bounding box center [354, 164] width 8 height 6
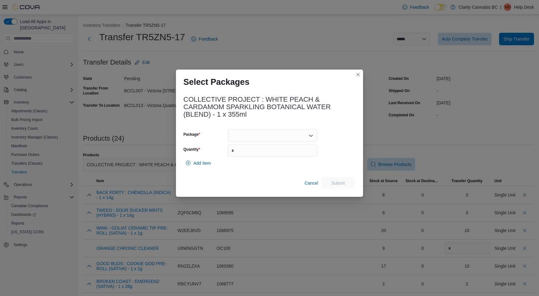
click at [310, 135] on icon "Open list of options" at bounding box center [311, 136] width 4 height 2
click at [276, 154] on span "PPS00006229" at bounding box center [276, 155] width 75 height 6
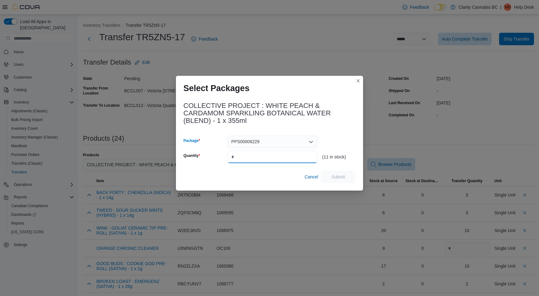
click at [250, 157] on input "Quantity" at bounding box center [273, 157] width 90 height 12
type input "**"
click at [334, 176] on span "Submit" at bounding box center [338, 177] width 14 height 6
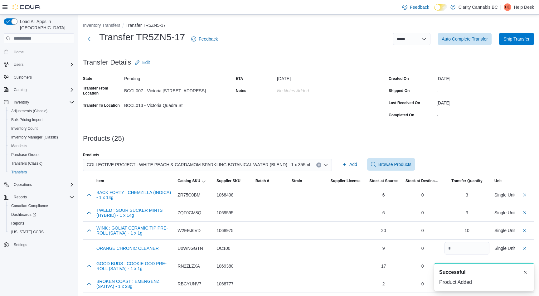
click at [318, 164] on icon "Clear input" at bounding box center [319, 165] width 2 height 2
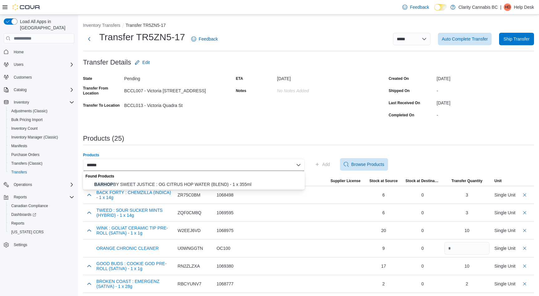
type input "******"
click at [111, 166] on div "****** Combo box. Selected. barhop. Selected. Combo box input. Search or Scan t…" at bounding box center [194, 165] width 222 height 12
click at [112, 165] on div "******" at bounding box center [194, 165] width 222 height 12
click at [122, 183] on span "BARHOP BY SWEET JUSTICE : OG CITRUS HOP WATER (BLEND) - 1 x 355ml" at bounding box center [197, 184] width 207 height 6
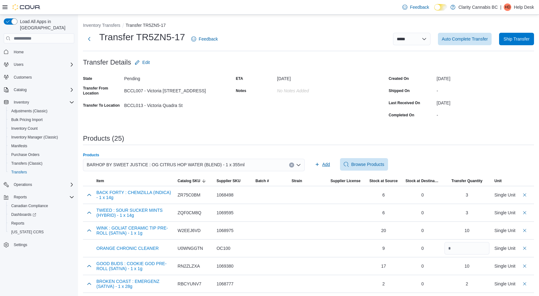
click at [322, 163] on span "Add" at bounding box center [326, 164] width 8 height 6
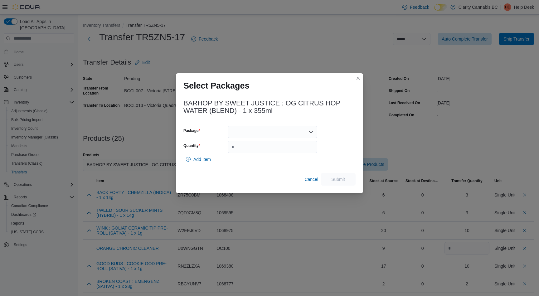
click at [311, 130] on icon "Open list of options" at bounding box center [311, 132] width 5 height 5
click at [276, 152] on span "PPS00005231" at bounding box center [276, 152] width 75 height 6
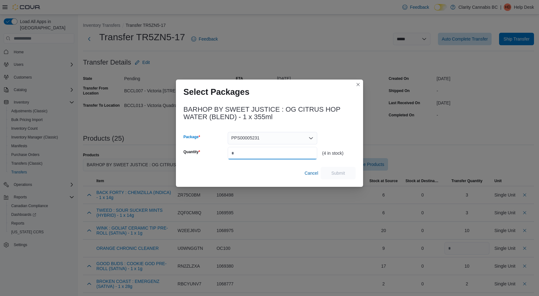
click at [260, 153] on input "Quantity" at bounding box center [273, 153] width 90 height 12
type input "*"
click at [342, 171] on span "Submit" at bounding box center [338, 173] width 14 height 6
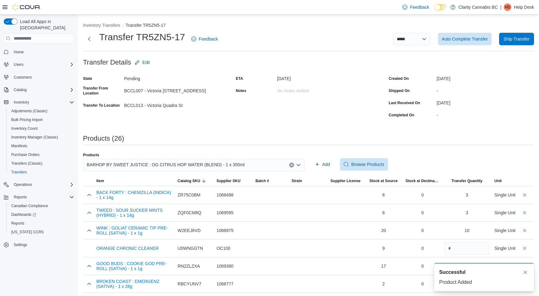
click at [291, 166] on icon "Clear input" at bounding box center [292, 165] width 2 height 2
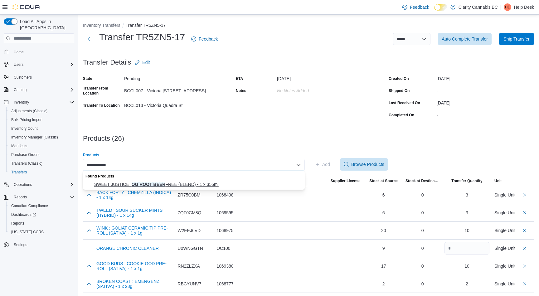
type input "**********"
click at [159, 184] on span "SWEET JUSTICE : OG ROOT BEER FREE (BLEND) - 1 x 355ml" at bounding box center [197, 184] width 207 height 6
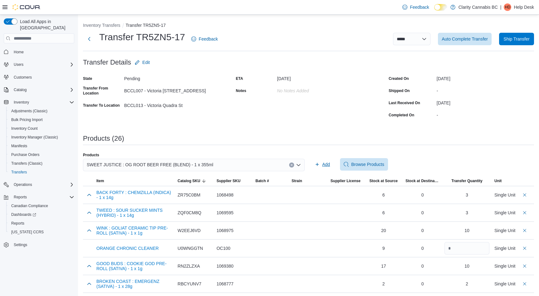
click at [327, 164] on span "Add" at bounding box center [326, 164] width 8 height 6
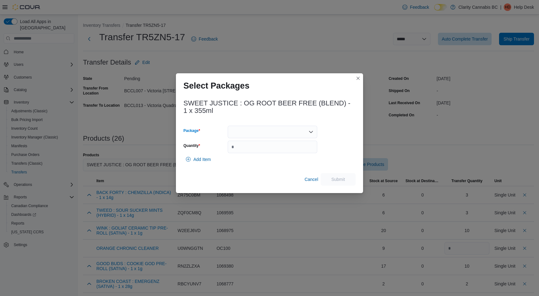
click at [301, 132] on div at bounding box center [273, 132] width 90 height 12
click at [276, 150] on span "PPS00005337B" at bounding box center [276, 152] width 75 height 6
click at [262, 150] on input "Quantity" at bounding box center [273, 147] width 90 height 12
type input "*"
click at [335, 177] on span "Submit" at bounding box center [338, 179] width 14 height 6
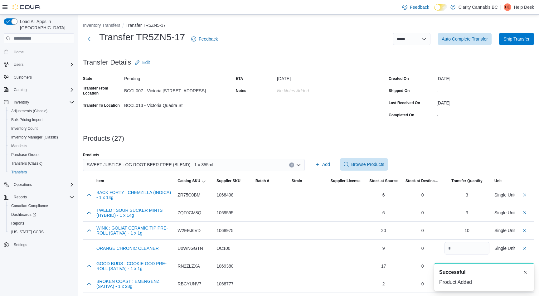
click at [292, 164] on icon "Clear input" at bounding box center [292, 165] width 2 height 2
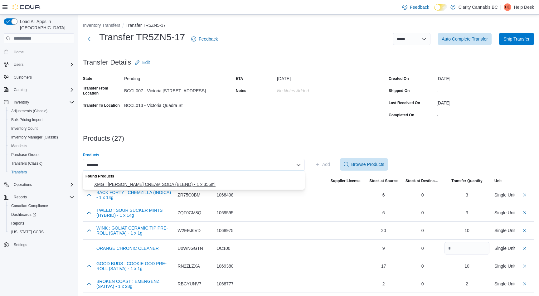
type input "*******"
click at [164, 185] on span "XMG : [PERSON_NAME] CREAM SODA (BLEND) - 1 x 355ml" at bounding box center [197, 184] width 207 height 6
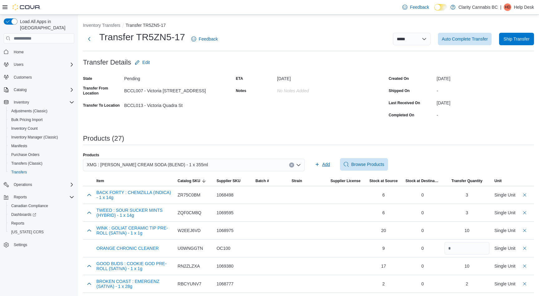
click at [327, 166] on span "Add" at bounding box center [326, 164] width 8 height 6
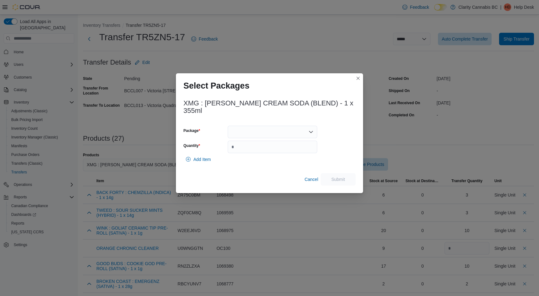
click at [309, 130] on icon "Open list of options" at bounding box center [311, 132] width 5 height 5
click at [279, 146] on span "H0013236" at bounding box center [276, 148] width 75 height 6
click at [253, 143] on input "Quantity" at bounding box center [273, 147] width 90 height 12
type input "**"
click at [345, 176] on span "Submit" at bounding box center [338, 179] width 27 height 12
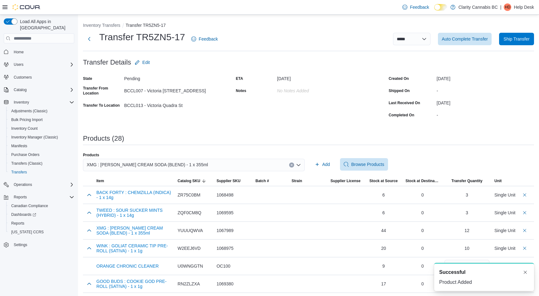
click at [292, 164] on icon "Clear input" at bounding box center [292, 165] width 2 height 2
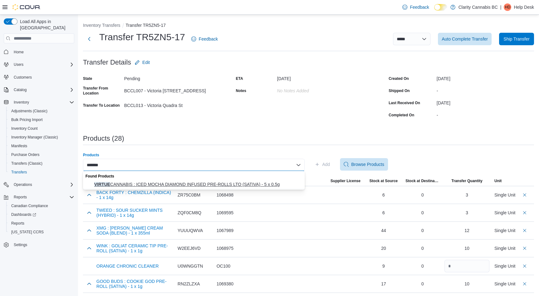
type input "******"
click at [248, 186] on span "VIRTUE CANNABIS : ICED MOCHA DIAMOND INFUSED PRE-ROLLS LTO (SATIVA) - 5 x 0.5g" at bounding box center [197, 184] width 207 height 6
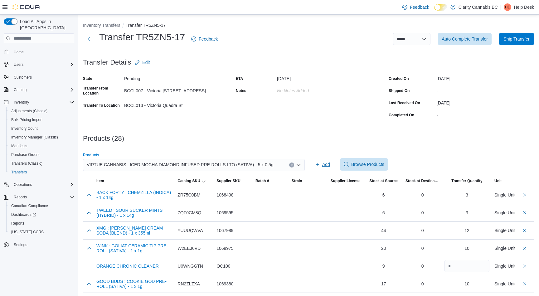
click at [328, 164] on span "Add" at bounding box center [326, 164] width 8 height 6
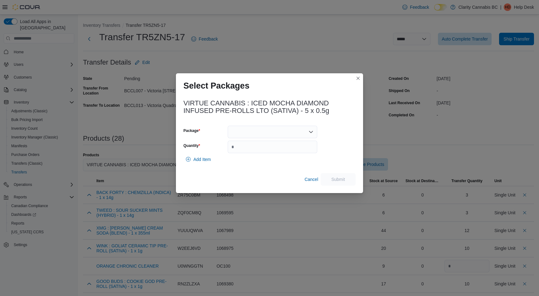
click at [310, 131] on icon "Open list of options" at bounding box center [311, 132] width 4 height 2
click at [281, 148] on button "GGEI20-0340723" at bounding box center [273, 151] width 90 height 9
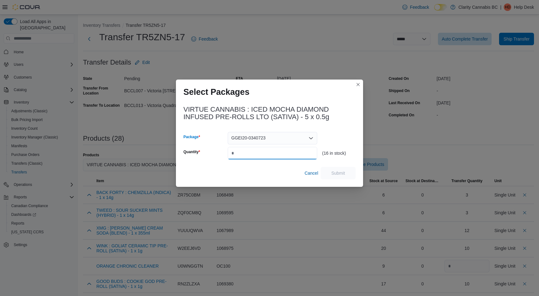
click at [248, 150] on input "Quantity" at bounding box center [273, 153] width 90 height 12
type input "**"
click at [342, 178] on span "Submit" at bounding box center [338, 173] width 27 height 12
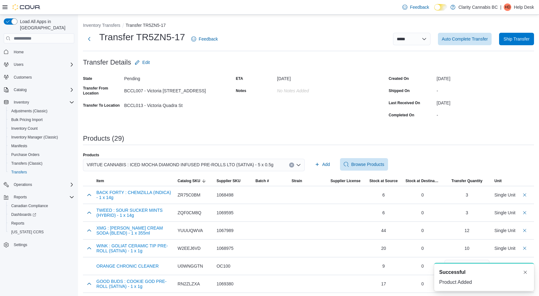
click at [291, 164] on icon "Clear input" at bounding box center [292, 165] width 2 height 2
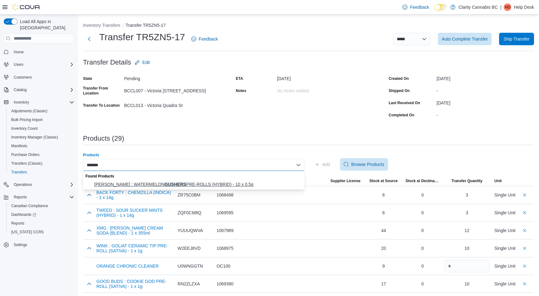
type input "*******"
click at [211, 185] on span "[PERSON_NAME] : WATERMELON GUSHERS PRE-ROLLS (HYBRID) - 10 x 0.5g" at bounding box center [197, 184] width 207 height 6
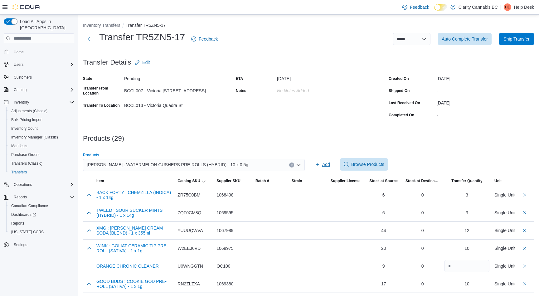
click at [325, 163] on span "Add" at bounding box center [326, 164] width 8 height 6
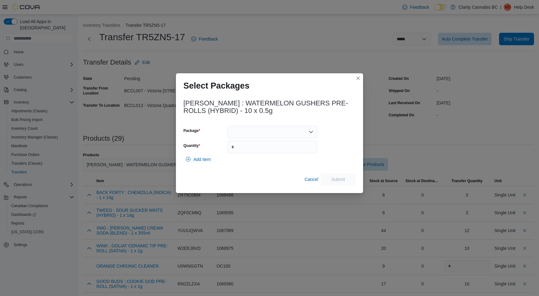
click at [311, 132] on icon "Open list of options" at bounding box center [311, 132] width 4 height 2
click at [287, 151] on span "CRF-PR-651" at bounding box center [276, 152] width 75 height 6
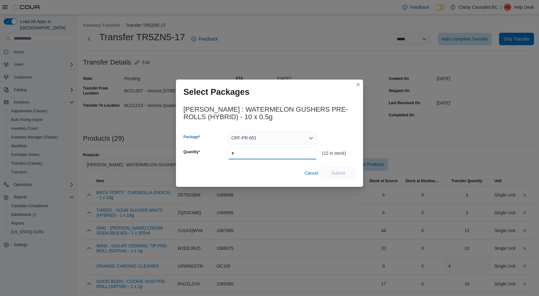
click at [262, 155] on input "Quantity" at bounding box center [273, 153] width 90 height 12
type input "*"
click at [335, 171] on span "Submit" at bounding box center [338, 173] width 14 height 6
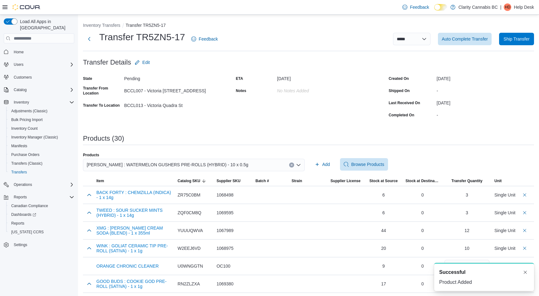
click at [291, 164] on icon "Clear input" at bounding box center [292, 165] width 2 height 2
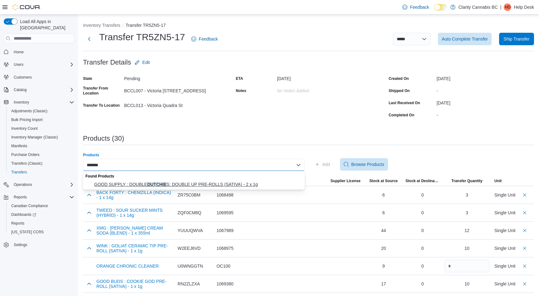
type input "*******"
click at [165, 182] on span "GOOD SUPPLY : DOUBLE DUTCHIE S: DOUBLE UP PRE-ROLLS (SATIVA) - 2 x 1g" at bounding box center [197, 184] width 207 height 6
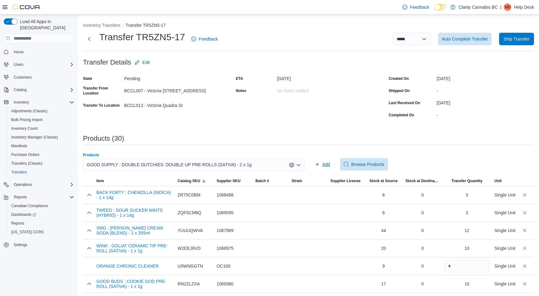
click at [327, 164] on span "Add" at bounding box center [326, 164] width 8 height 6
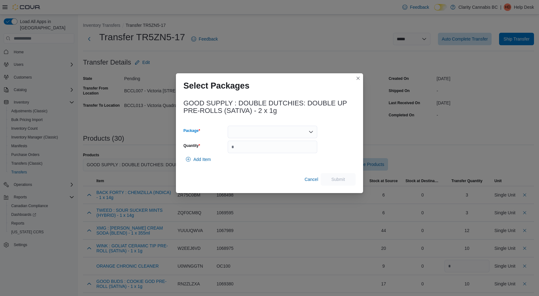
click at [296, 130] on div at bounding box center [273, 132] width 90 height 12
click at [278, 149] on span "3101738322" at bounding box center [276, 152] width 75 height 6
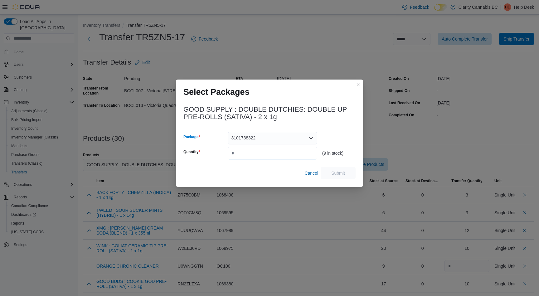
click at [257, 156] on input "Quantity" at bounding box center [273, 153] width 90 height 12
type input "*"
click at [337, 169] on span "Submit" at bounding box center [338, 173] width 27 height 12
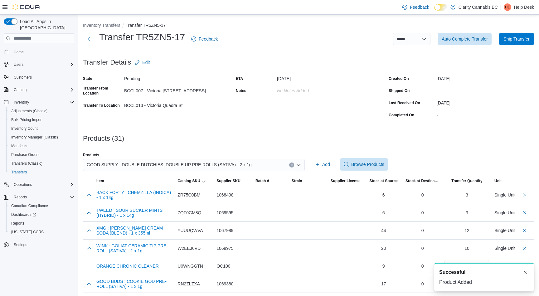
click at [293, 164] on button "Clear input" at bounding box center [291, 165] width 5 height 5
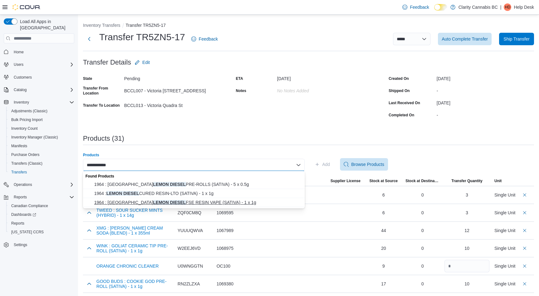
type input "**********"
click at [200, 203] on span "1964 : NY LEMON DIESEL FSE RESIN VAPE (SATIVA) - 1 x 1g" at bounding box center [197, 202] width 207 height 6
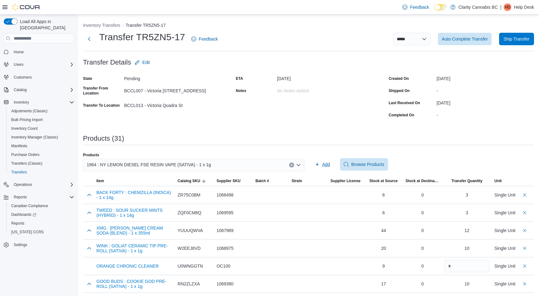
click at [326, 164] on span "Add" at bounding box center [326, 164] width 8 height 6
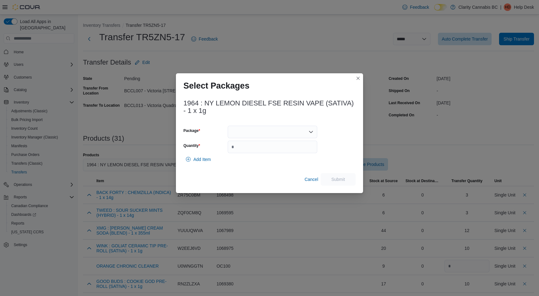
click at [311, 131] on icon "Open list of options" at bounding box center [311, 132] width 5 height 5
click at [265, 151] on span "LMDFEE006" at bounding box center [276, 152] width 75 height 6
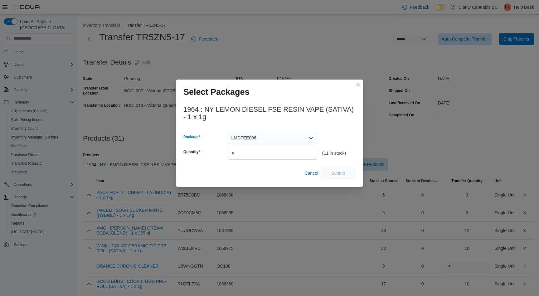
click at [255, 151] on input "Quantity" at bounding box center [273, 153] width 90 height 12
type input "*"
click at [347, 175] on span "Submit" at bounding box center [338, 173] width 27 height 12
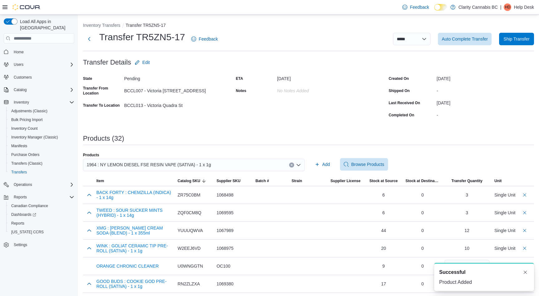
click at [292, 164] on icon "Clear input" at bounding box center [292, 165] width 2 height 2
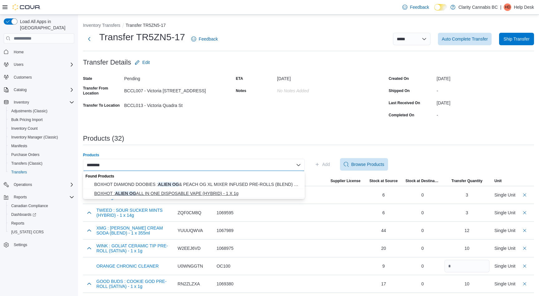
type input "********"
click at [216, 193] on span "BOXHOT : ALIEN OG ALL IN ONE DISPOSABLE VAPE (HYBRID) - 1 X 1g" at bounding box center [197, 193] width 207 height 6
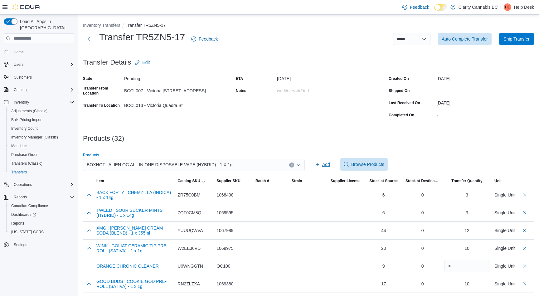
click at [325, 164] on span "Add" at bounding box center [326, 164] width 8 height 6
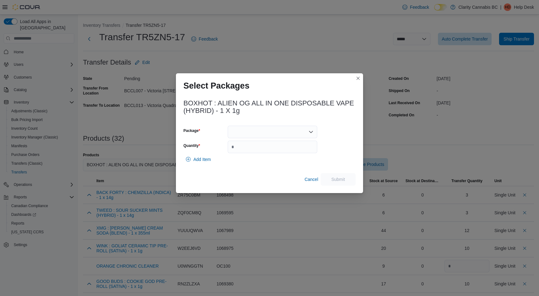
click at [310, 131] on icon "Open list of options" at bounding box center [311, 132] width 5 height 5
click at [278, 149] on span "ME250010101" at bounding box center [276, 152] width 75 height 6
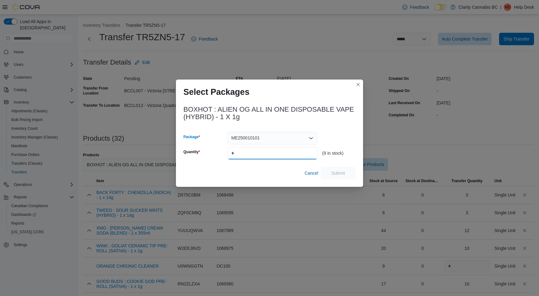
click at [257, 151] on input "Quantity" at bounding box center [273, 153] width 90 height 12
type input "*"
click at [337, 171] on span "Submit" at bounding box center [338, 173] width 14 height 6
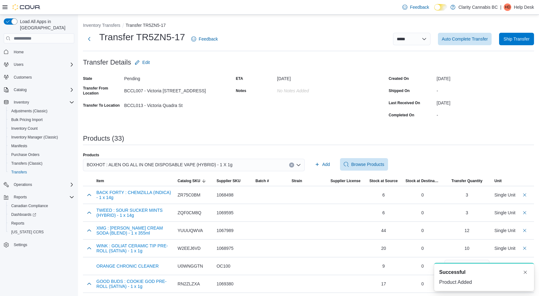
click at [293, 164] on button "Clear input" at bounding box center [291, 165] width 5 height 5
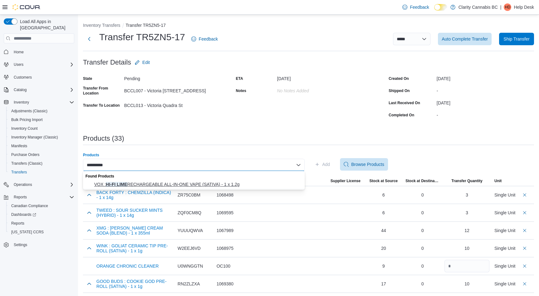
type input "**********"
click at [211, 184] on span "VOX : HI-FI LIME RECHARGEABLE ALL-IN-ONE VAPE (SATIVA) - 1 x 1.2g" at bounding box center [197, 184] width 207 height 6
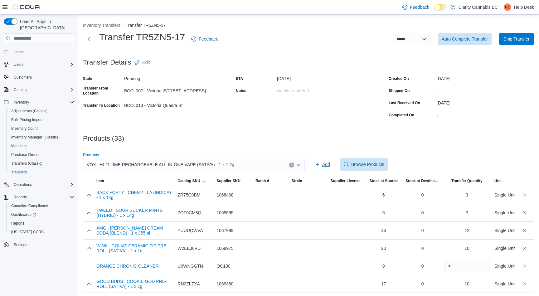
click at [327, 163] on span "Add" at bounding box center [326, 164] width 8 height 6
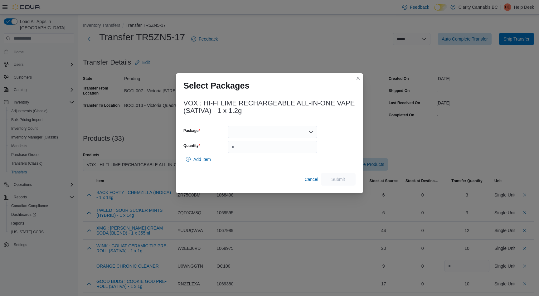
click at [314, 131] on div at bounding box center [273, 132] width 90 height 12
click at [277, 148] on button "25070000556" at bounding box center [273, 151] width 90 height 9
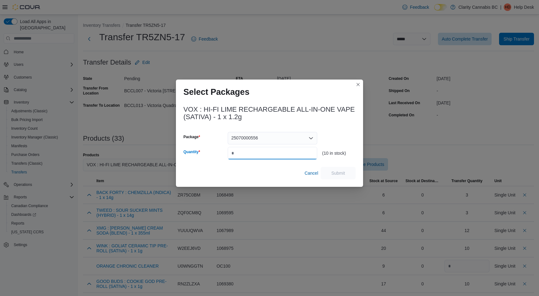
click at [259, 152] on input "Quantity" at bounding box center [273, 153] width 90 height 12
type input "*"
click at [340, 169] on span "Submit" at bounding box center [338, 173] width 27 height 12
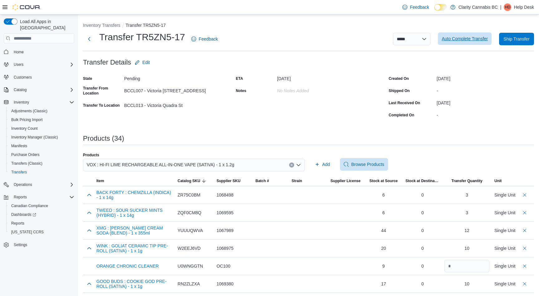
click at [474, 37] on span "Auto Complete Transfer" at bounding box center [465, 39] width 46 height 6
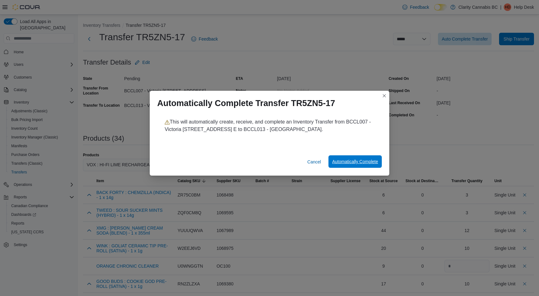
click at [364, 161] on span "Automatically Complete" at bounding box center [355, 162] width 46 height 6
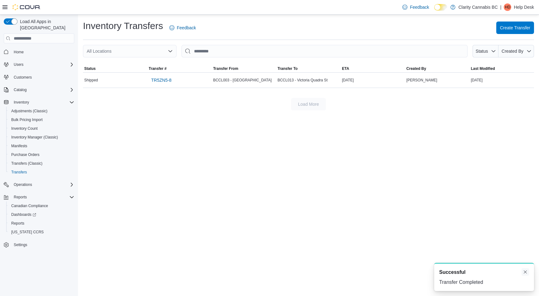
click at [527, 271] on button "Dismiss toast" at bounding box center [525, 271] width 7 height 7
